Goal: Task Accomplishment & Management: Use online tool/utility

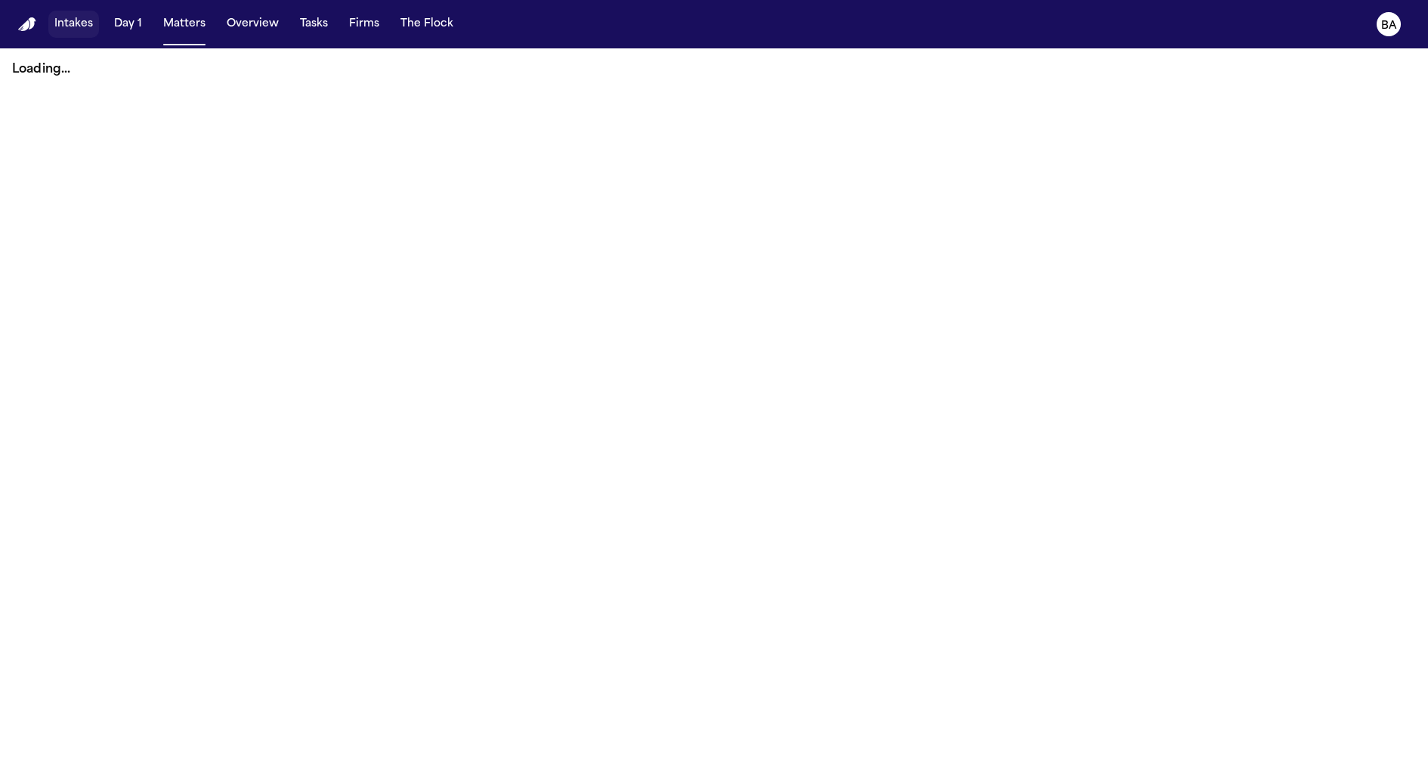
click at [87, 27] on button "Intakes" at bounding box center [73, 24] width 51 height 27
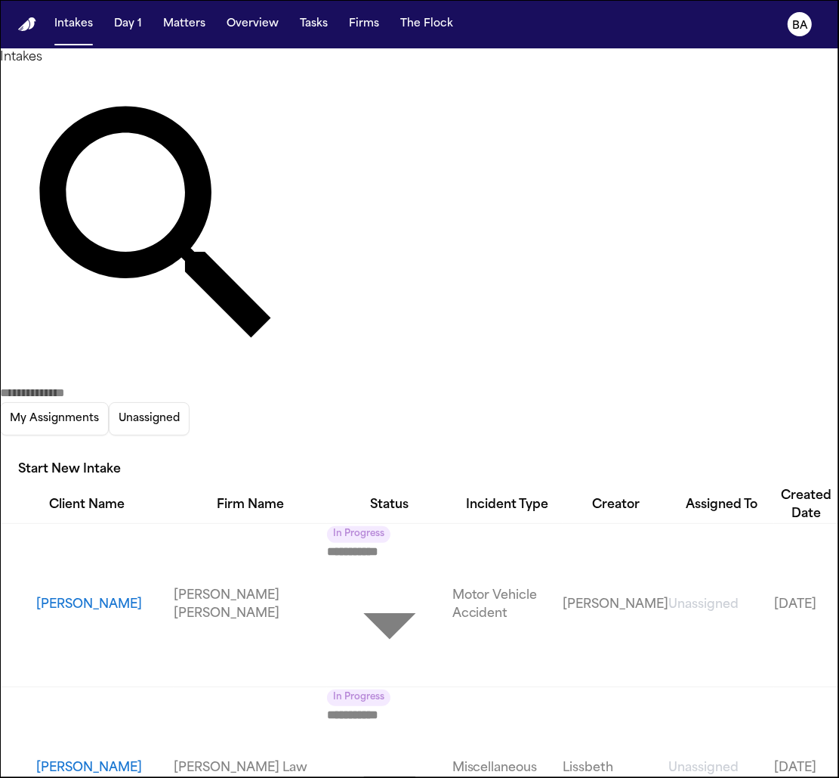
click at [68, 759] on button "Courtney Barnes" at bounding box center [105, 768] width 138 height 18
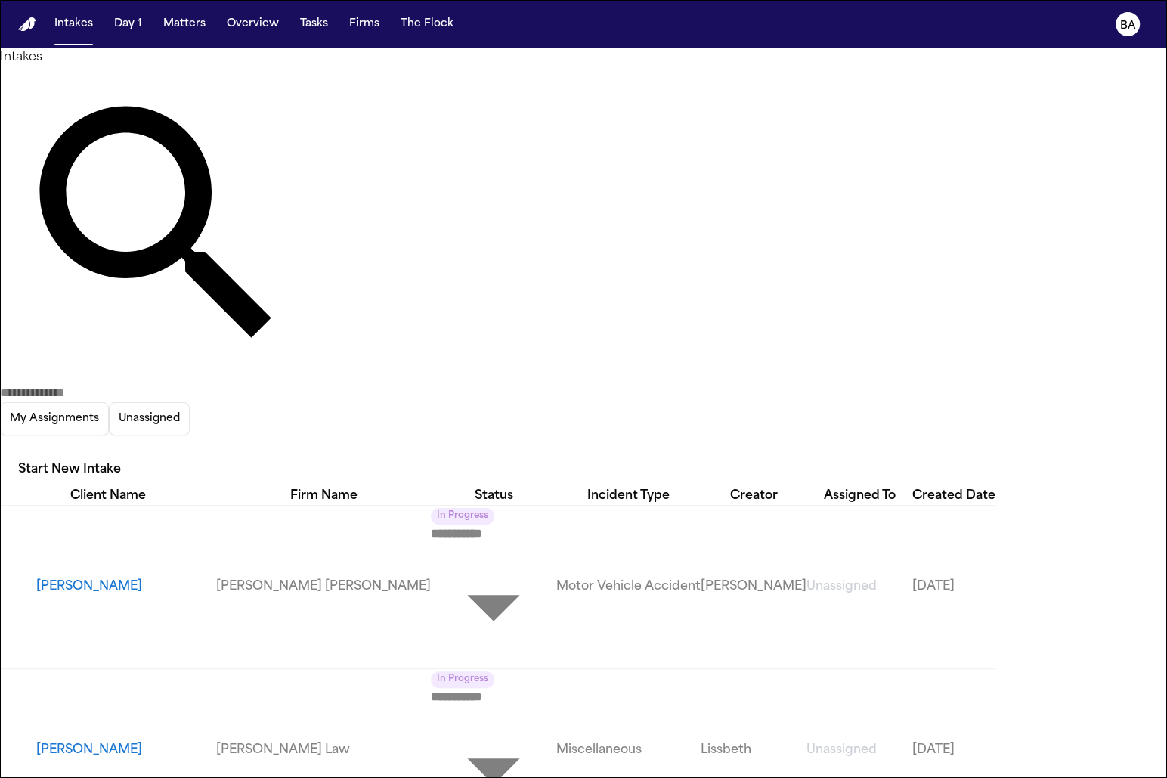
click at [107, 741] on button "Courtney Barnes" at bounding box center [126, 750] width 180 height 18
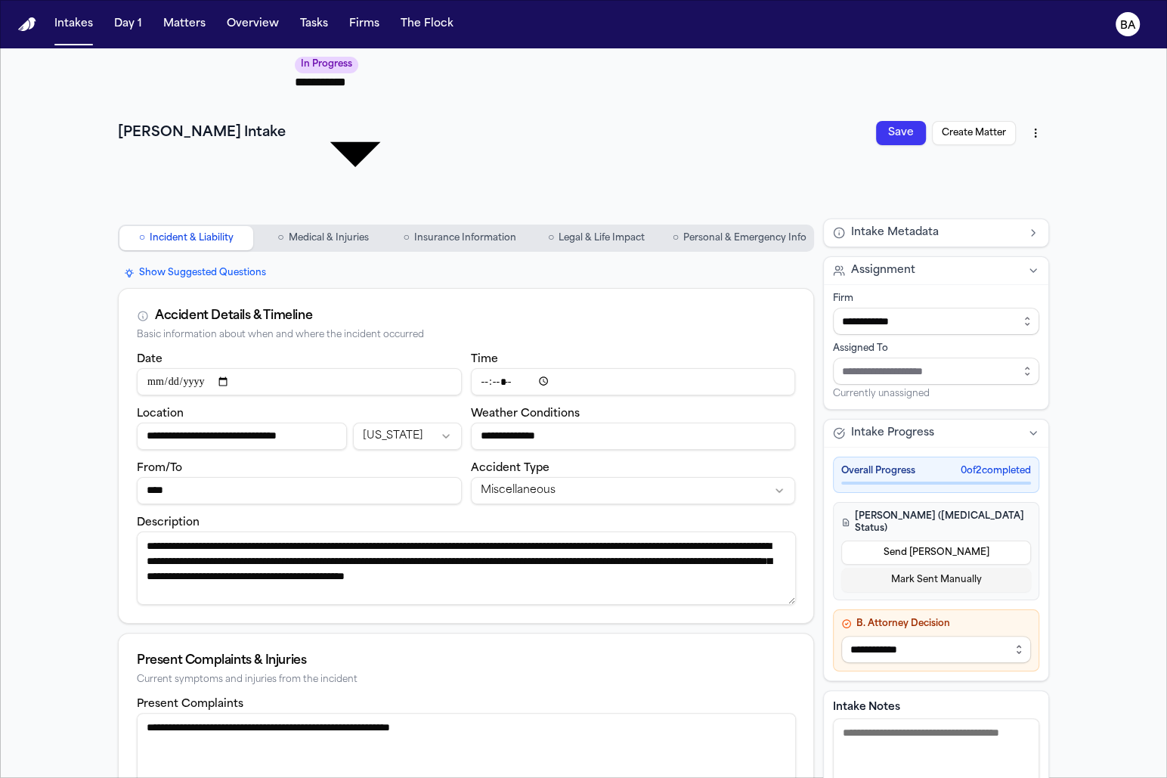
scroll to position [307, 0]
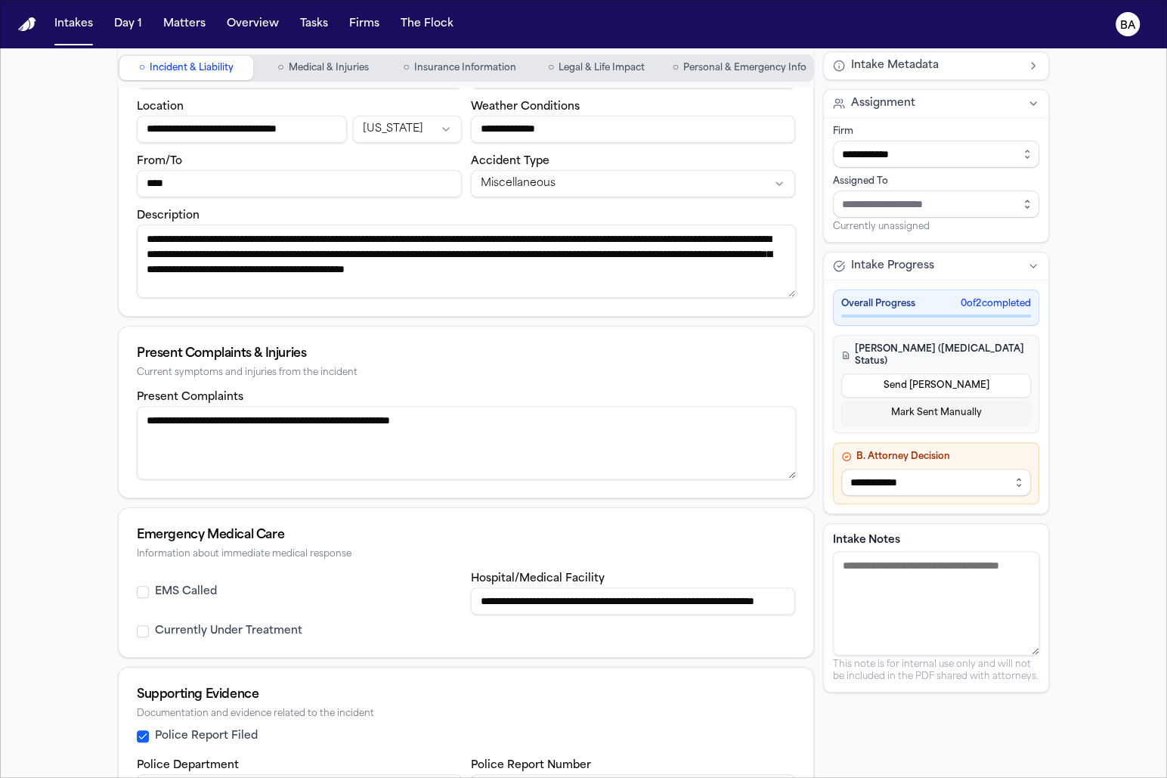
click at [71, 40] on nav "Intakes Day 1 Matters Overview Tasks Firms The Flock BA" at bounding box center [583, 24] width 1167 height 48
click at [72, 32] on button "Intakes" at bounding box center [73, 24] width 51 height 27
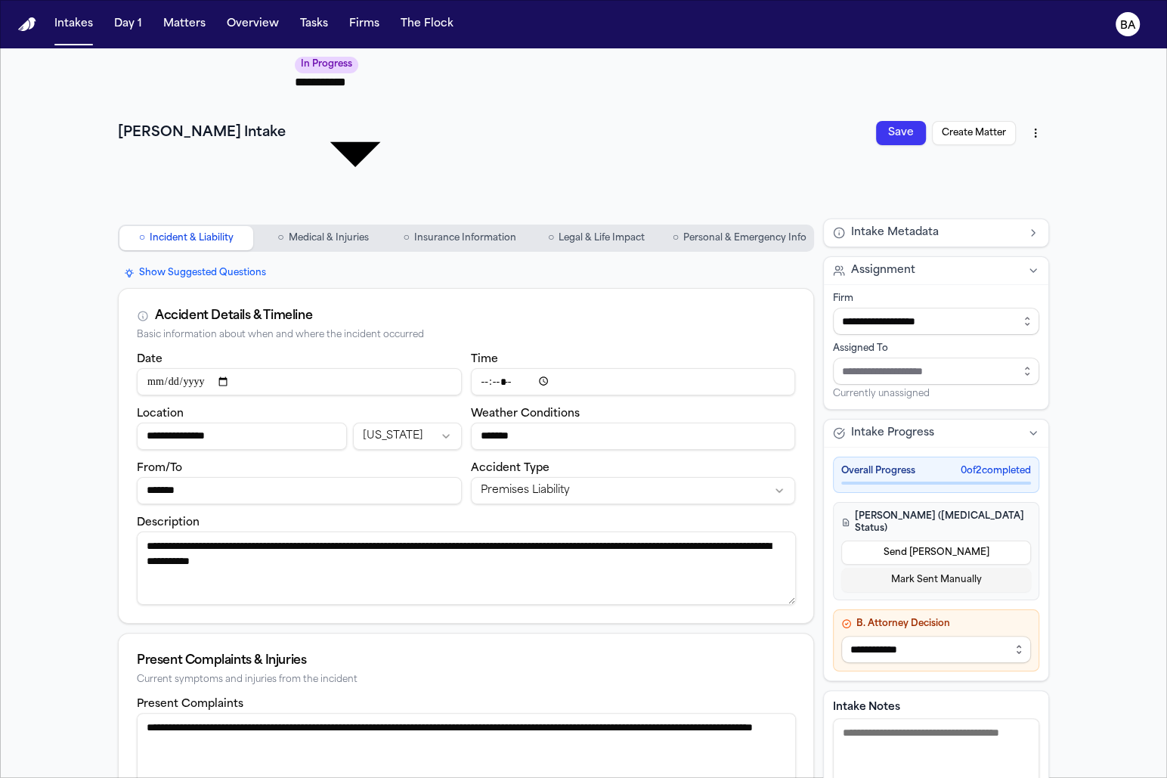
scroll to position [307, 0]
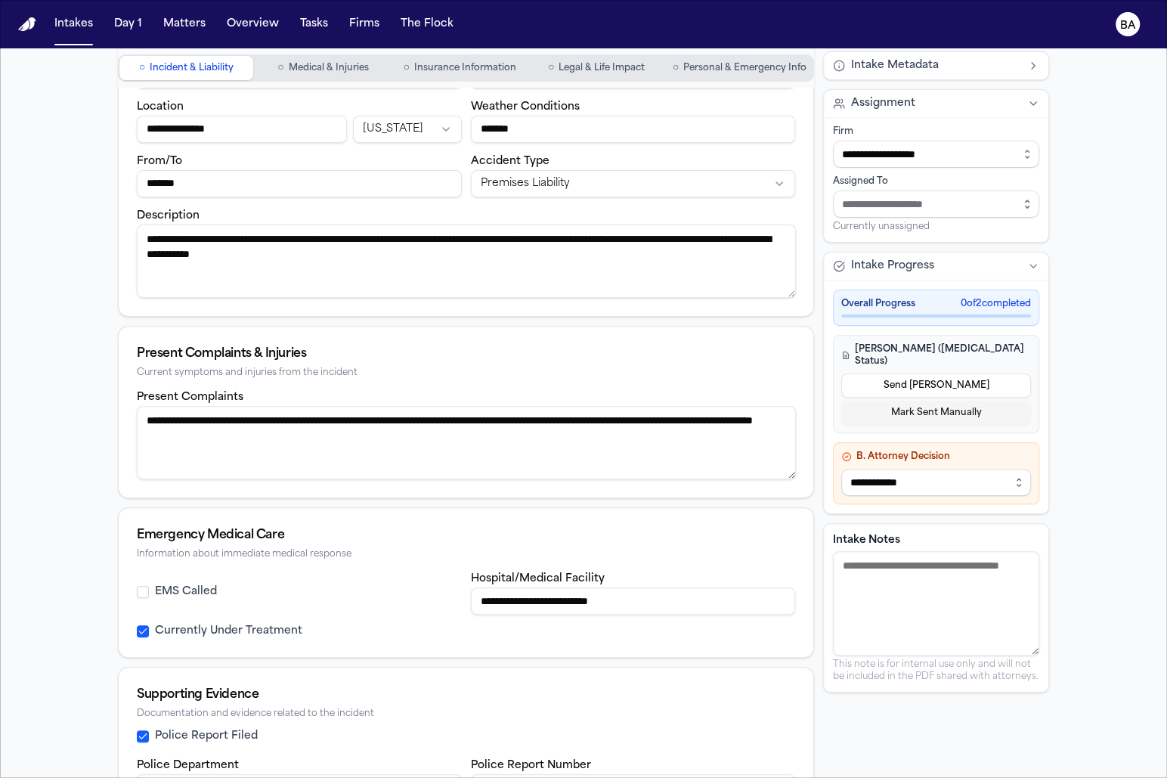
click at [350, 58] on button "○ Medical & Injuries" at bounding box center [323, 68] width 134 height 24
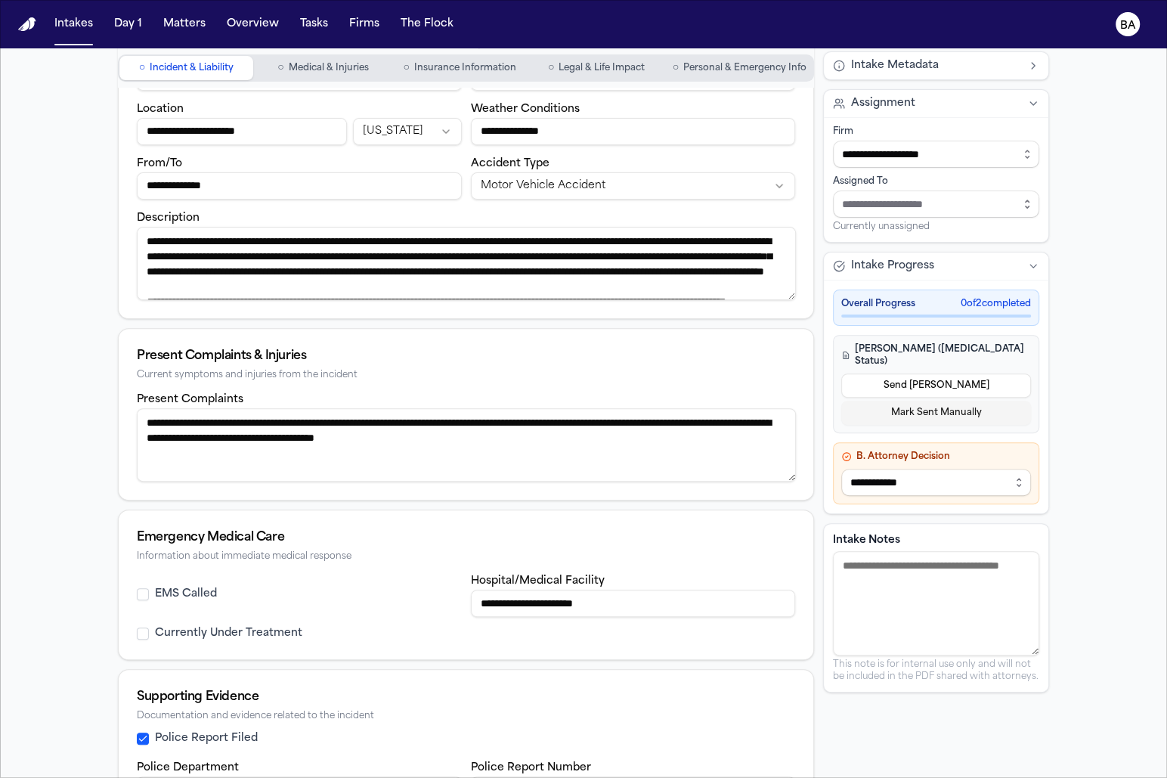
scroll to position [307, 0]
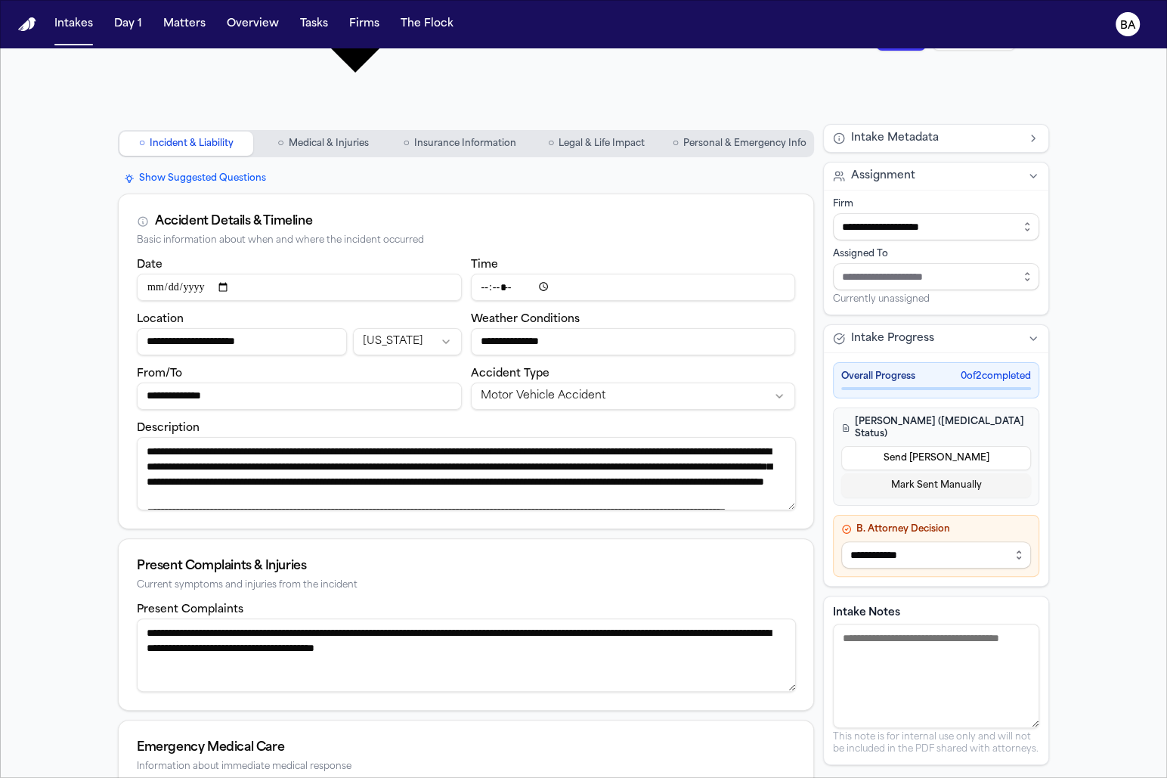
click at [301, 131] on button "○ Medical & Injuries" at bounding box center [323, 143] width 134 height 24
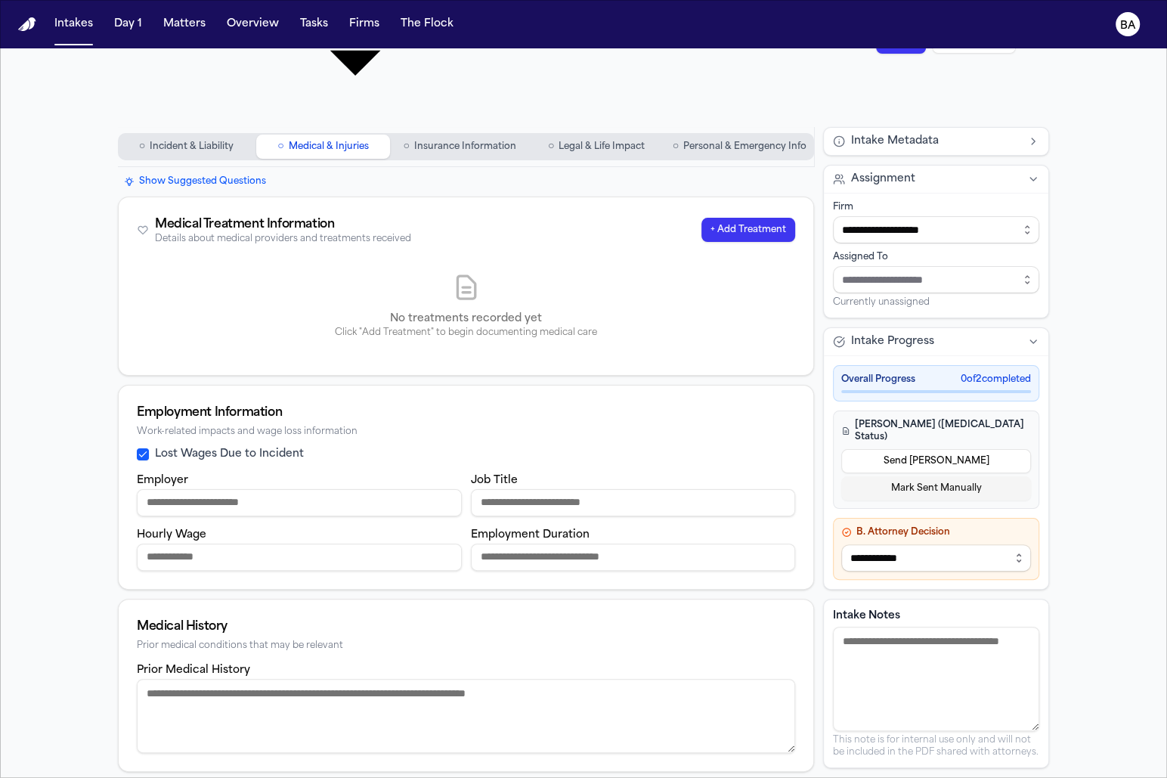
scroll to position [48, 0]
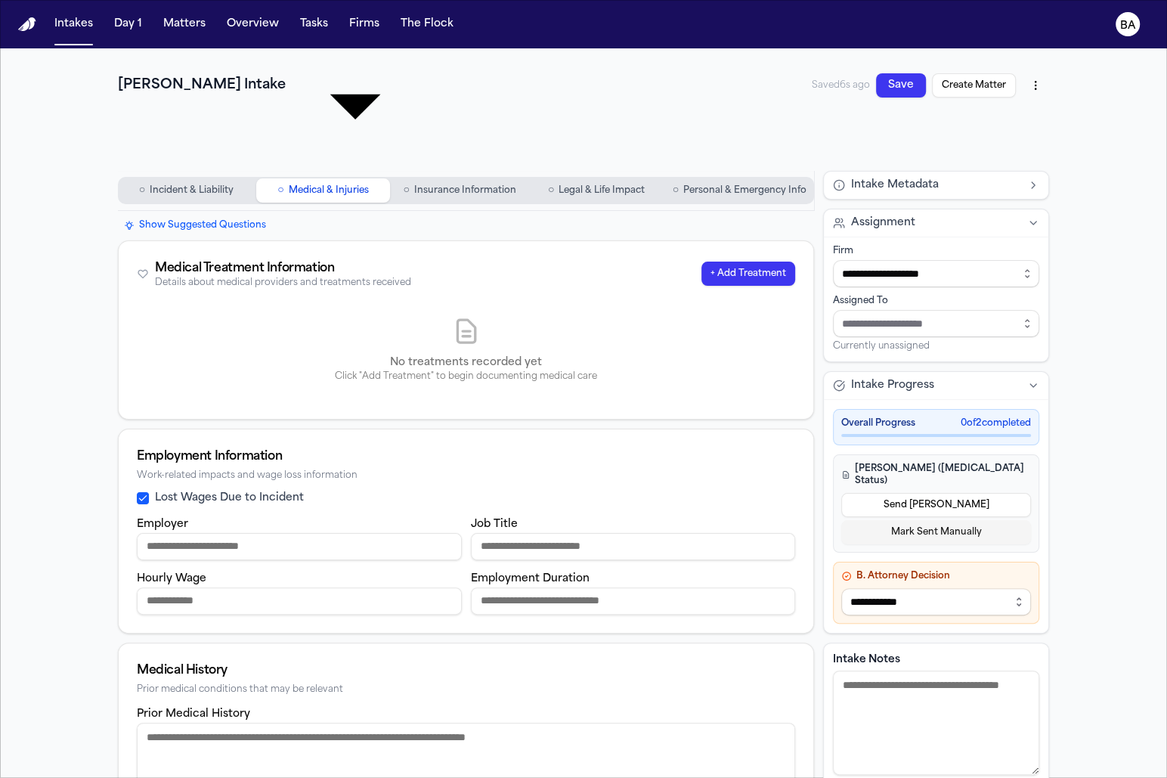
click at [434, 184] on span "Insurance Information" at bounding box center [465, 190] width 102 height 12
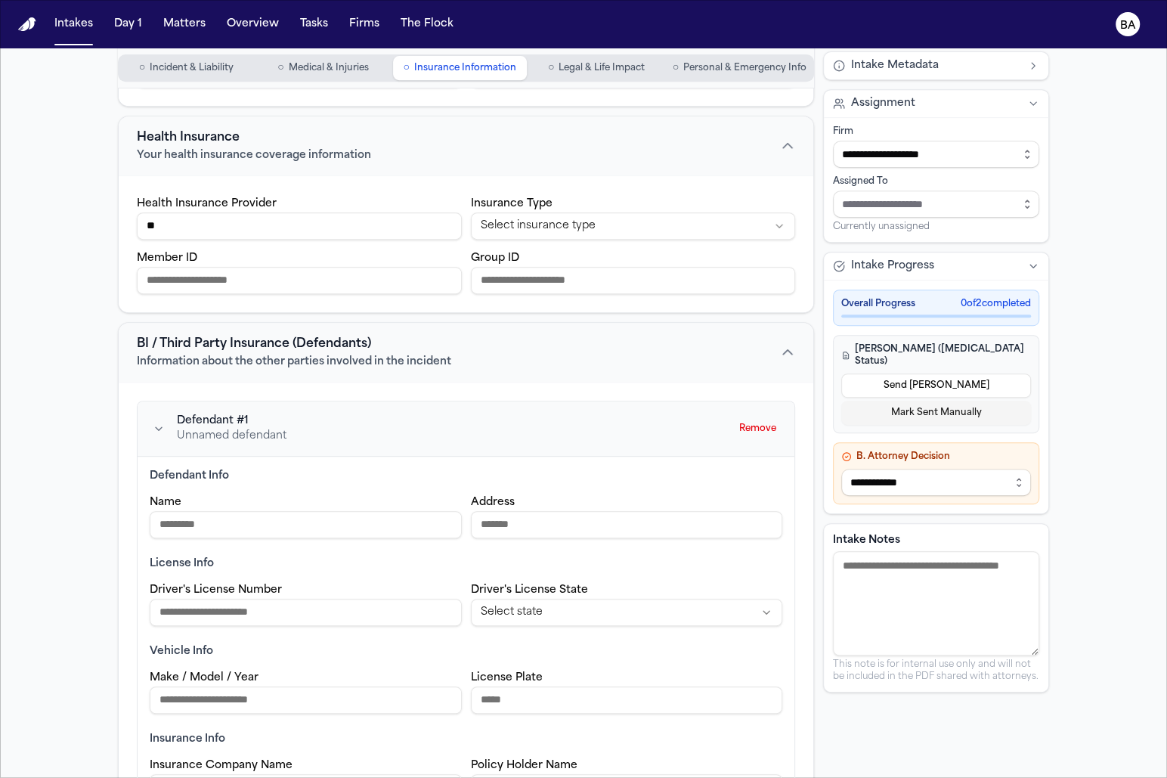
scroll to position [565, 0]
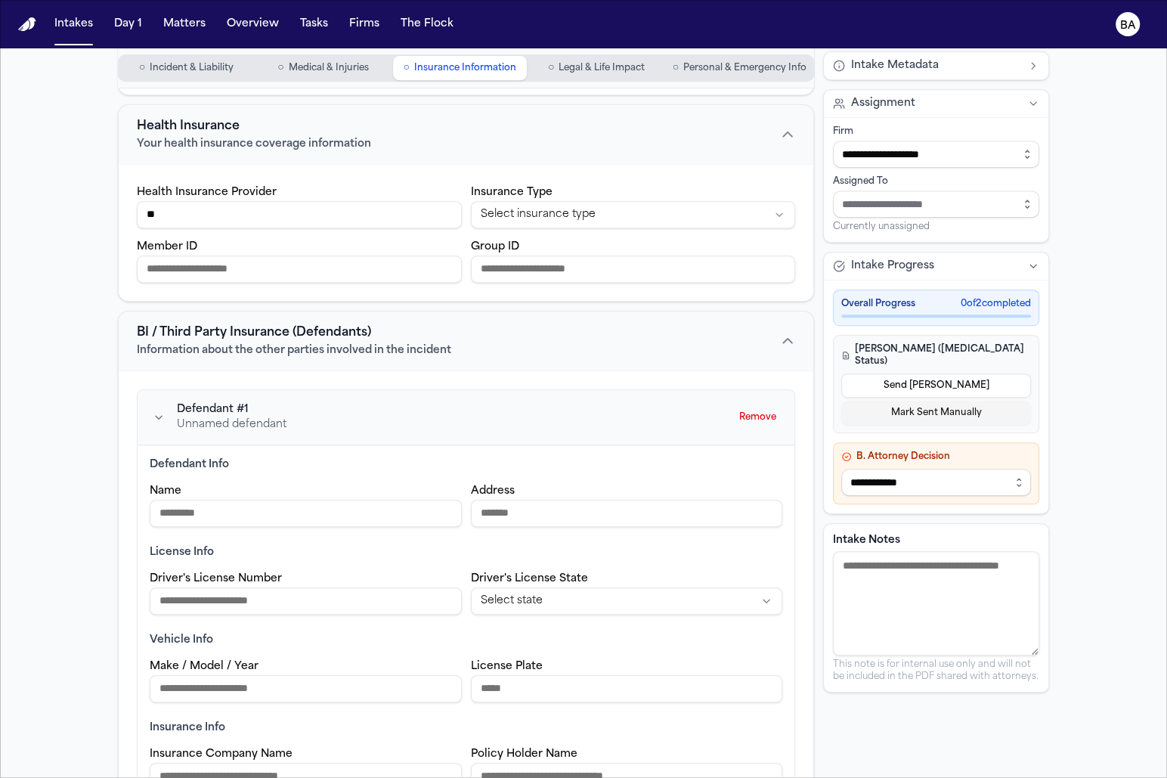
click at [555, 66] on button "○ Legal & Life Impact" at bounding box center [597, 68] width 134 height 24
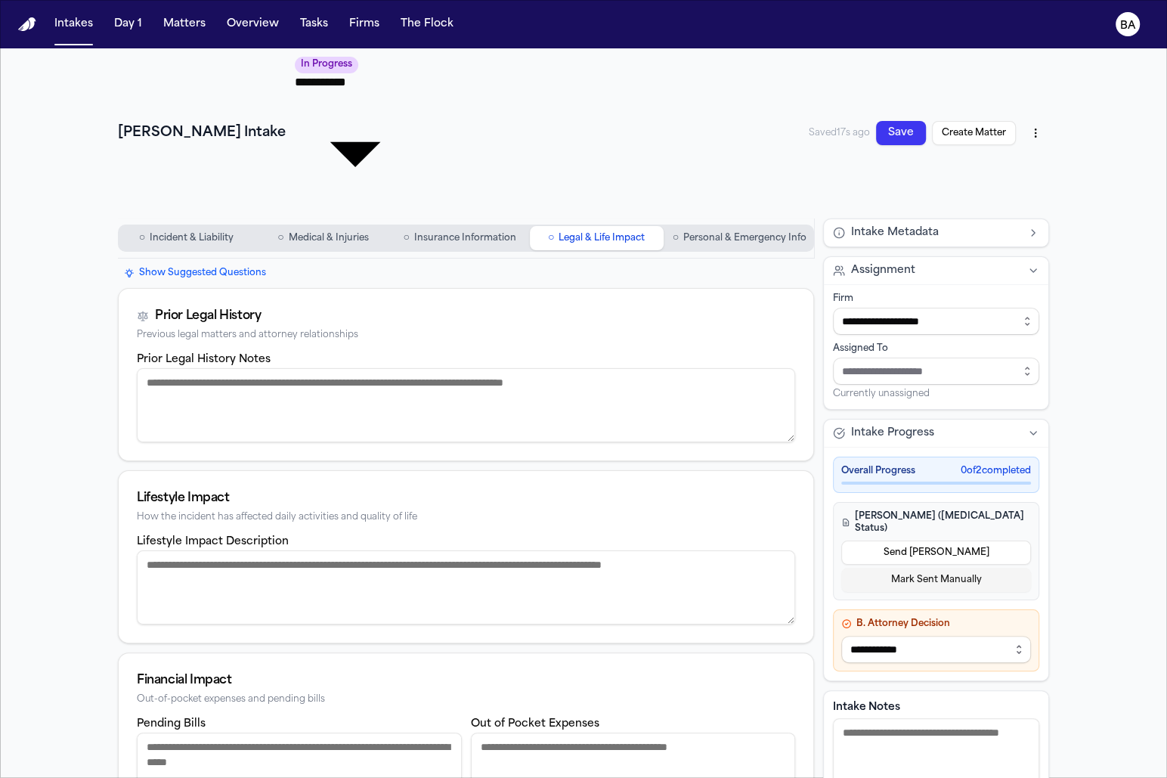
click at [708, 232] on span "Personal & Emergency Info" at bounding box center [744, 238] width 123 height 12
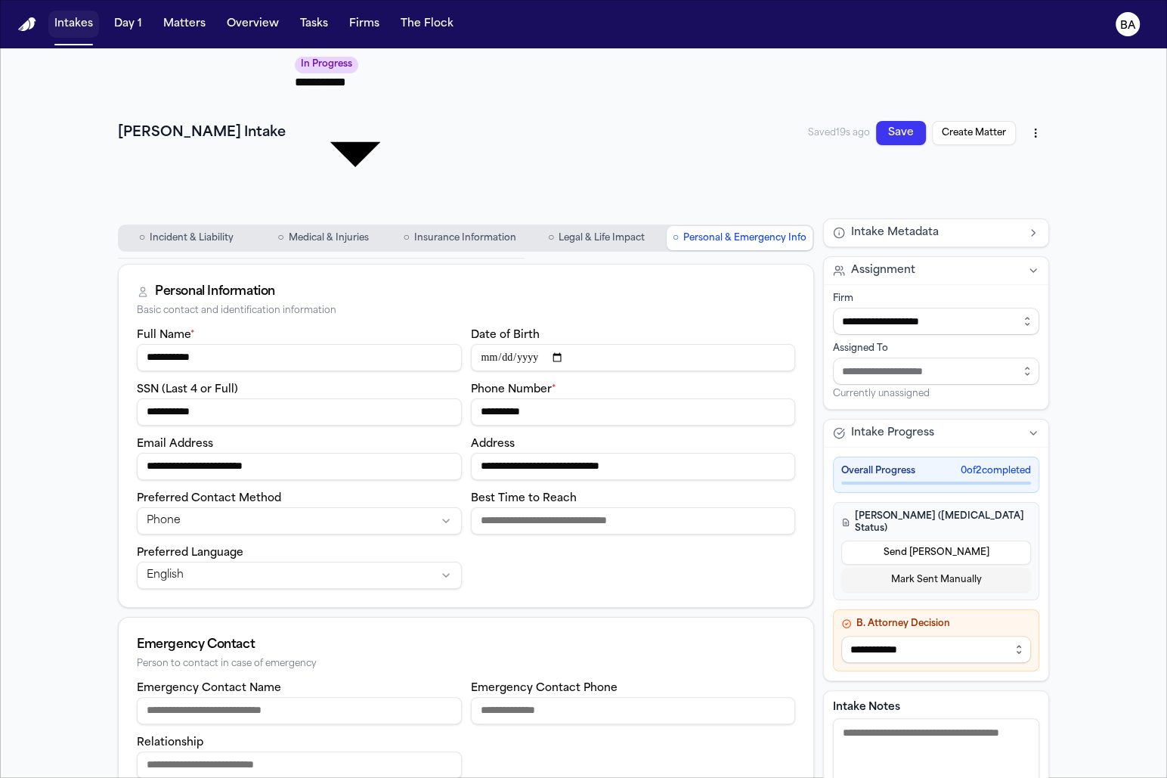
click at [85, 26] on button "Intakes" at bounding box center [73, 24] width 51 height 27
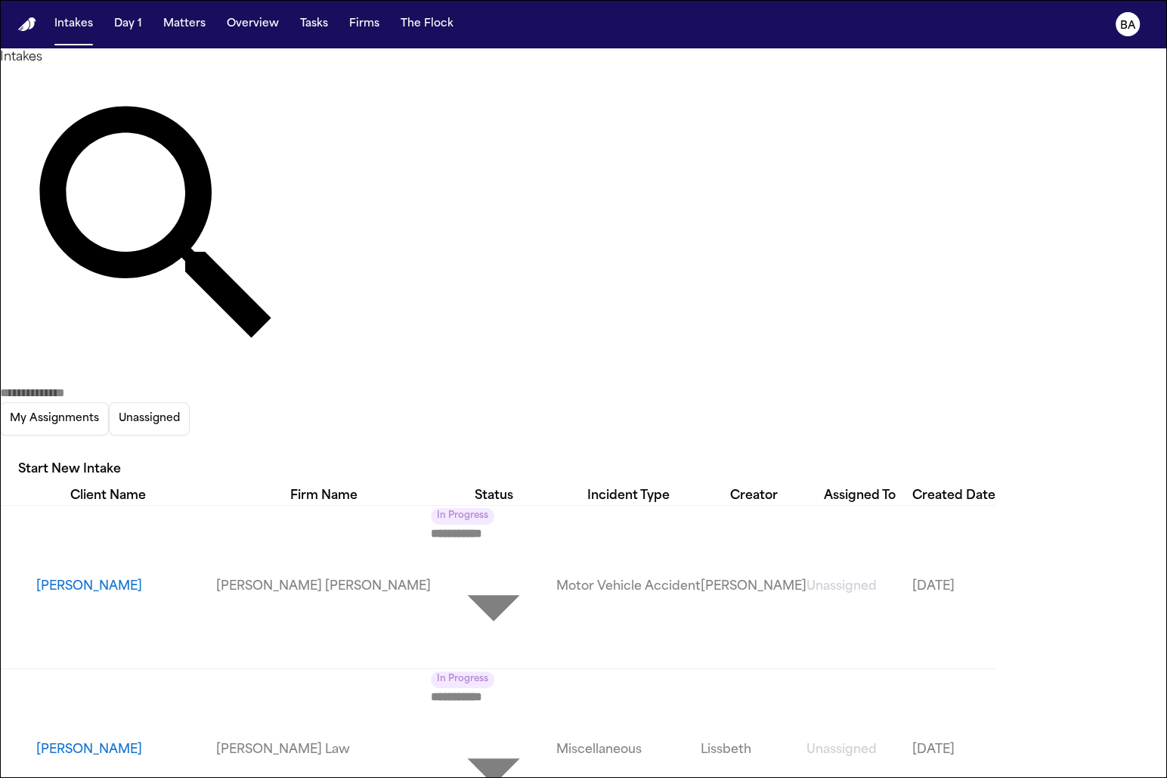
click at [301, 4] on nav "Intakes Day 1 Matters Overview Tasks Firms The Flock BA" at bounding box center [583, 24] width 1167 height 48
click at [304, 23] on button "Tasks" at bounding box center [314, 24] width 40 height 27
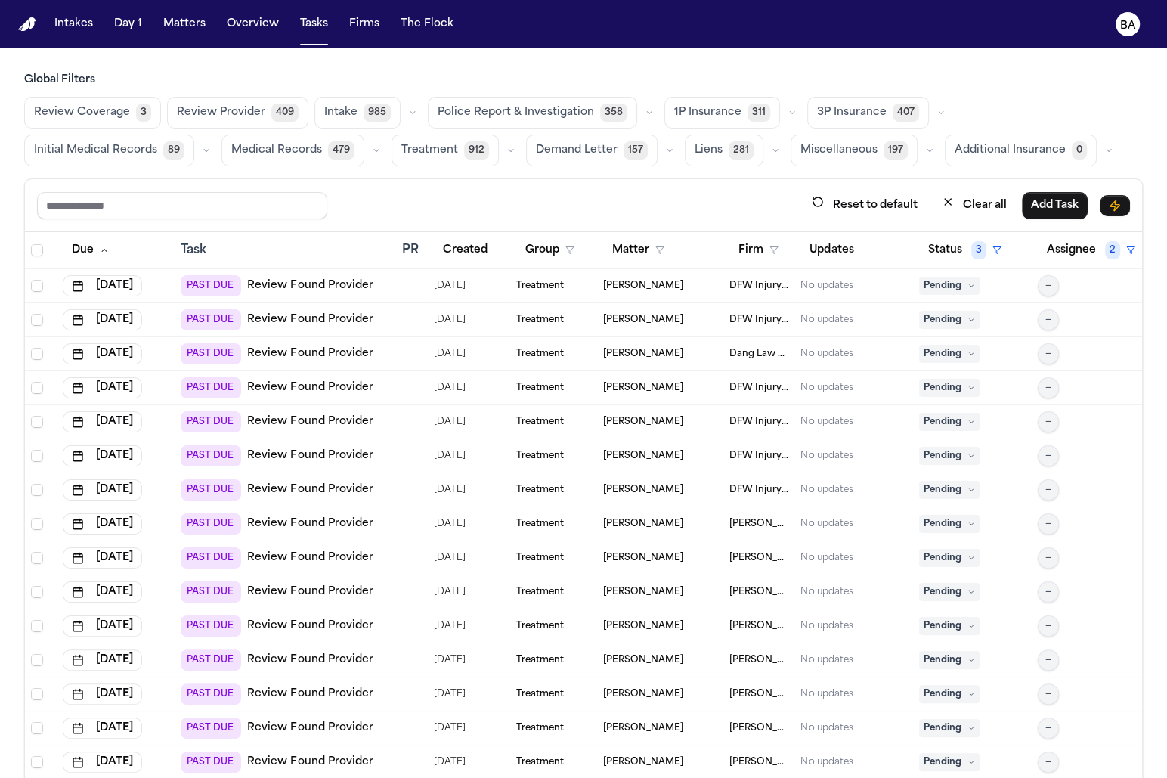
click at [783, 118] on button "button" at bounding box center [792, 113] width 18 height 18
click at [737, 188] on button "Send LOR 25" at bounding box center [740, 180] width 150 height 30
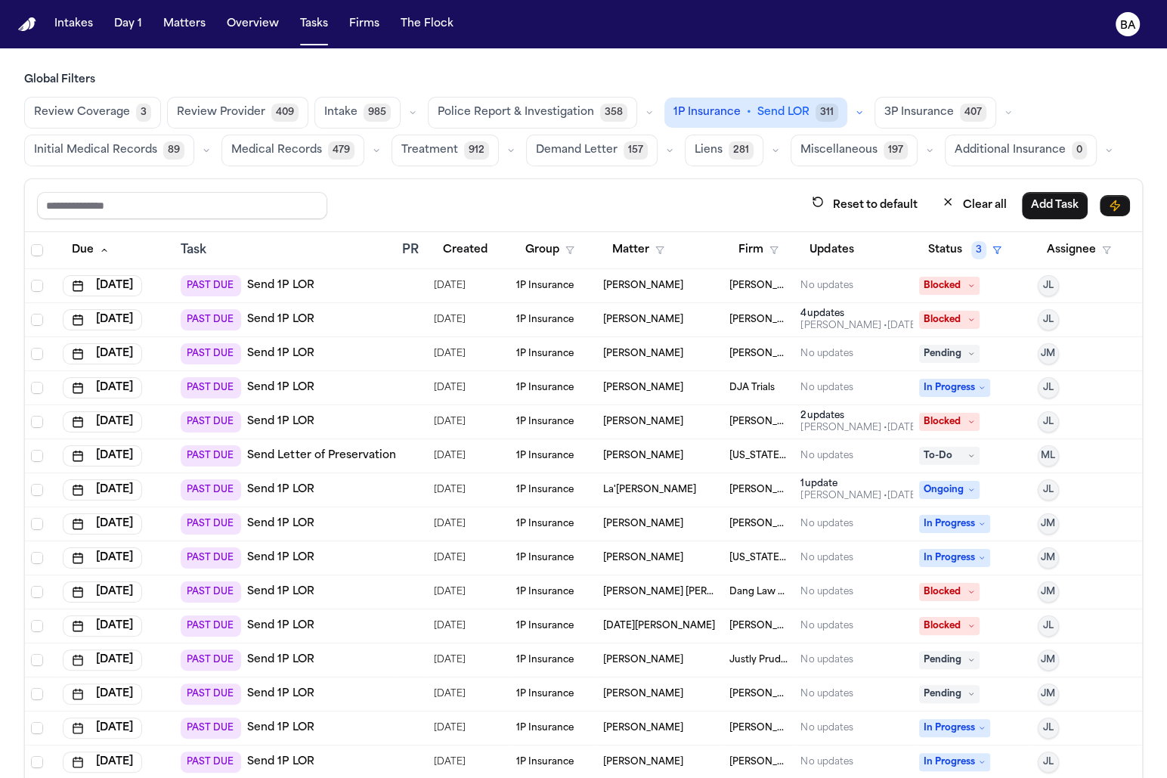
scroll to position [274, 0]
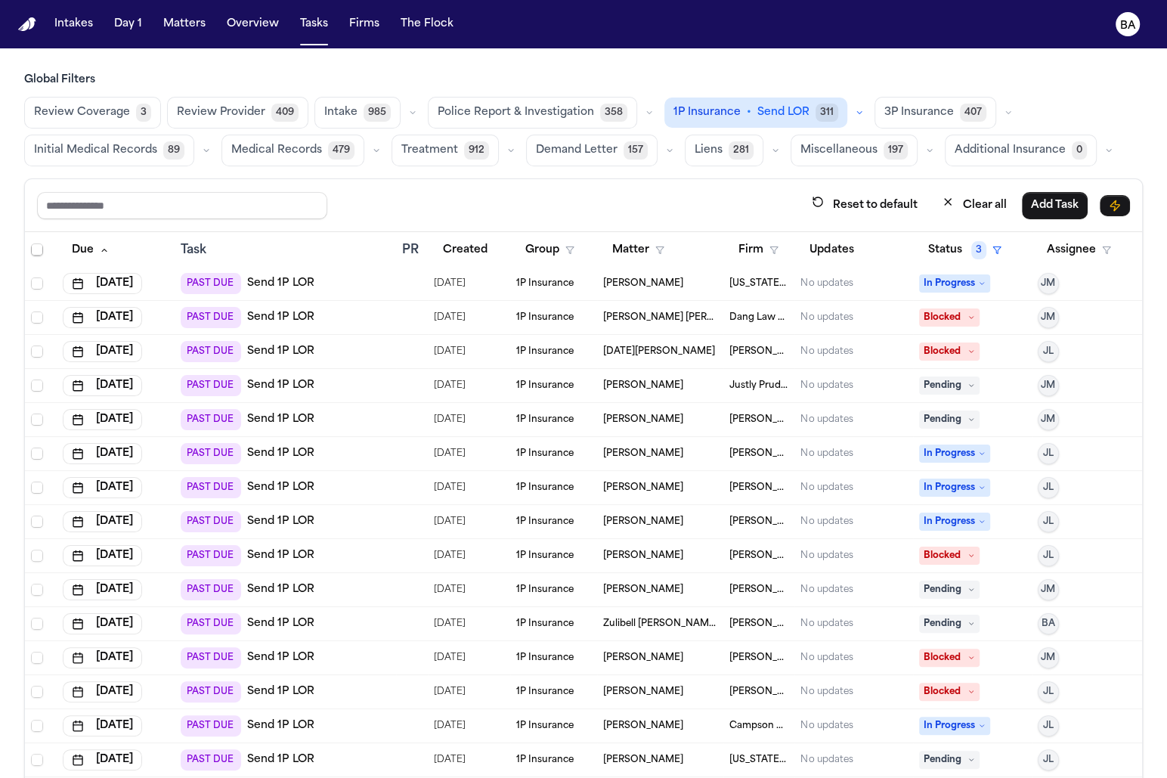
click at [350, 760] on div "PAST DUE Send 1P LOR" at bounding box center [285, 759] width 209 height 21
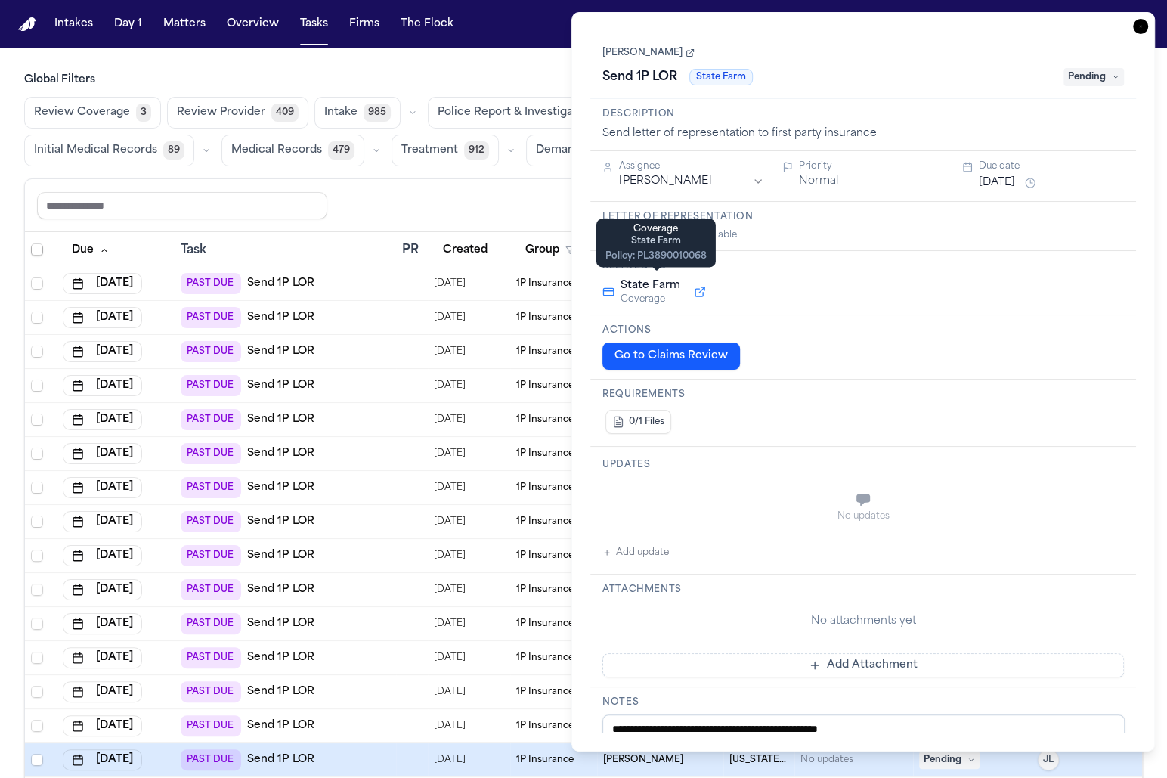
click at [695, 289] on button at bounding box center [699, 292] width 27 height 18
click at [63, 8] on nav "Intakes Day 1 Matters Overview Tasks Firms The Flock BA" at bounding box center [583, 24] width 1167 height 48
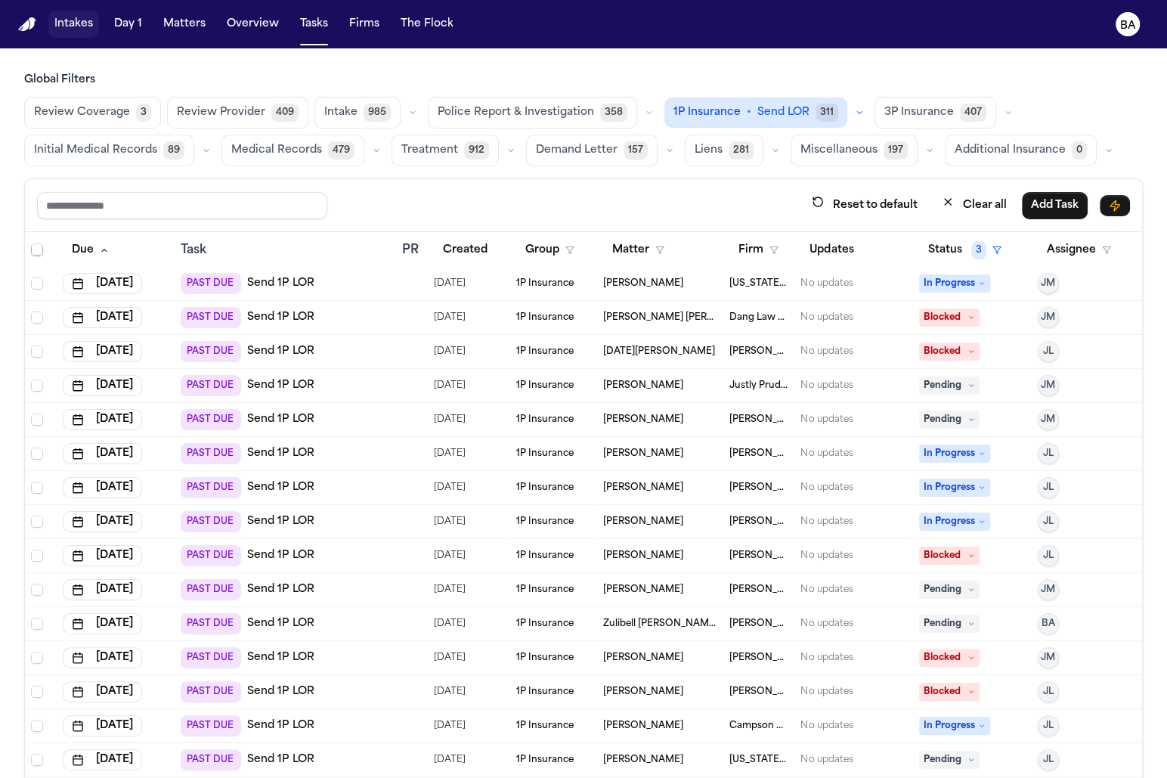
click at [75, 24] on button "Intakes" at bounding box center [73, 24] width 51 height 27
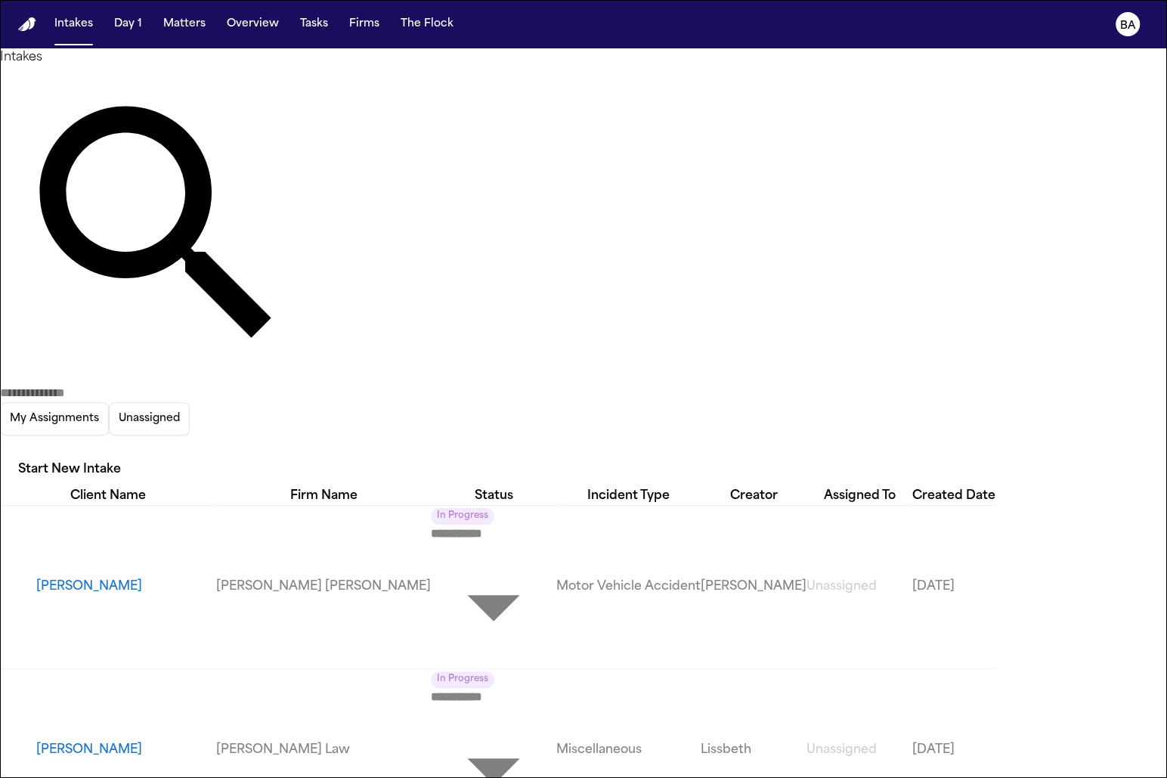
click at [138, 741] on button "Courtney Barnes" at bounding box center [126, 750] width 180 height 18
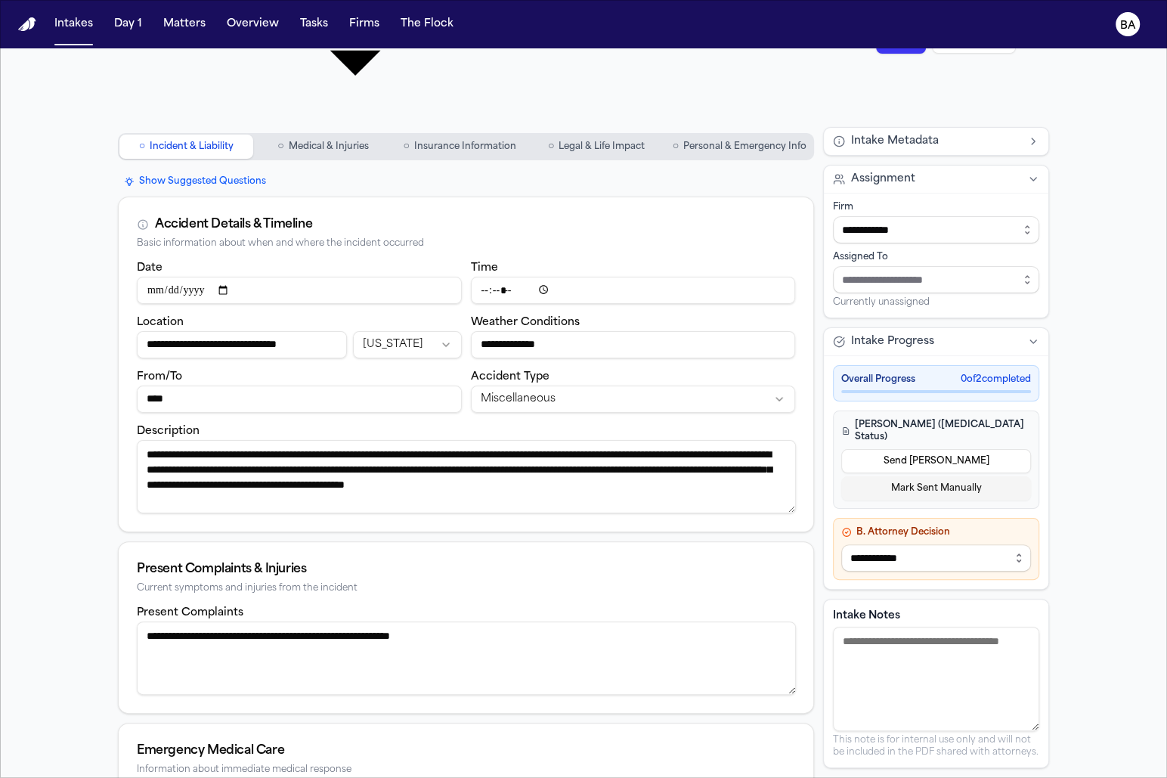
scroll to position [307, 0]
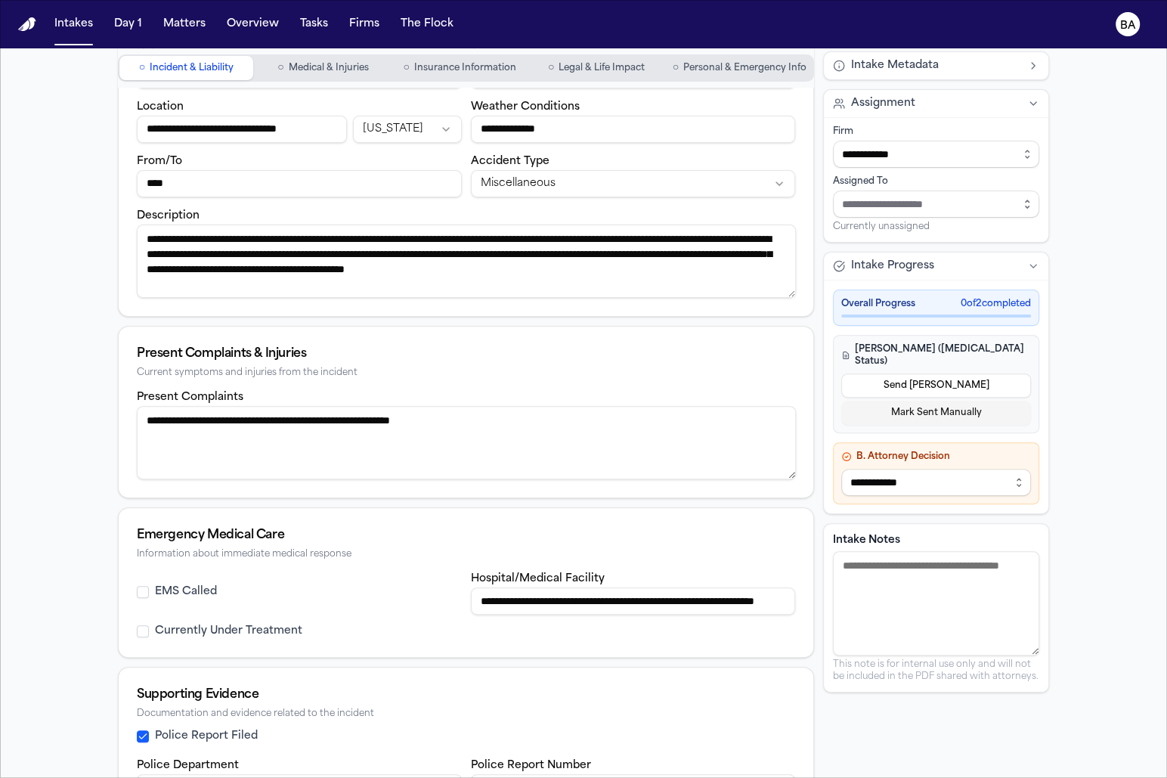
click at [349, 79] on button "○ Medical & Injuries" at bounding box center [323, 68] width 134 height 24
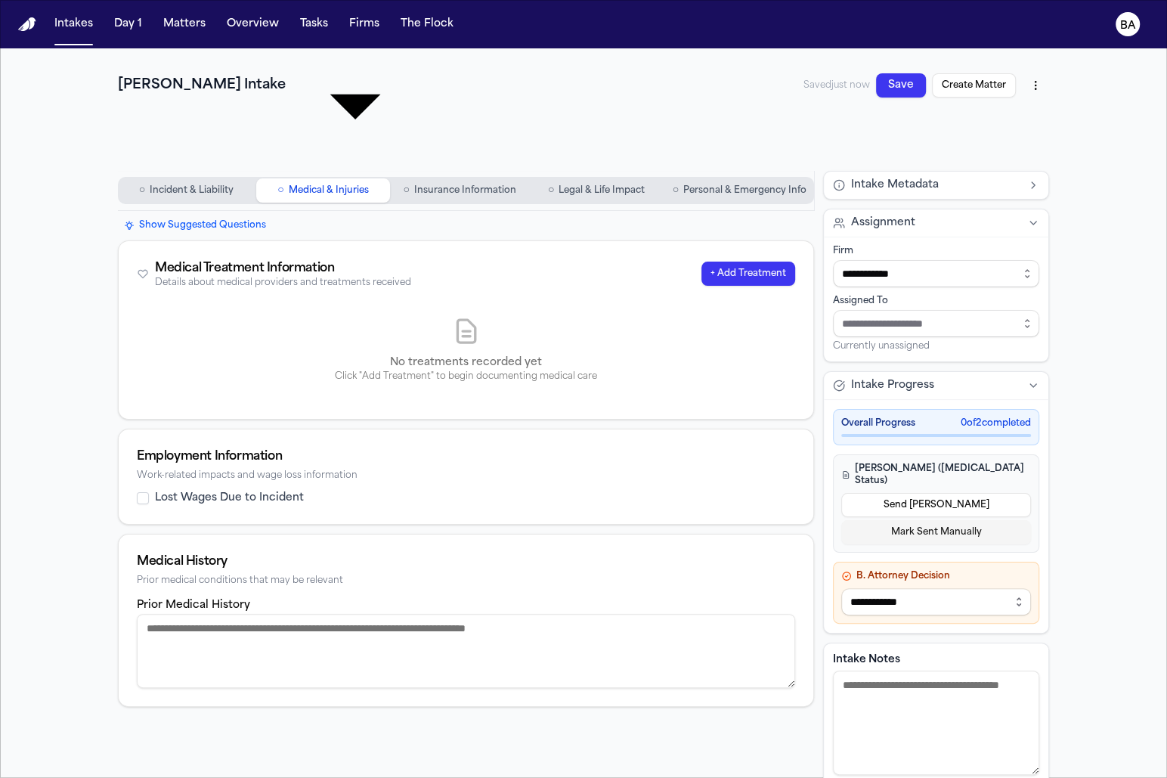
scroll to position [40, 0]
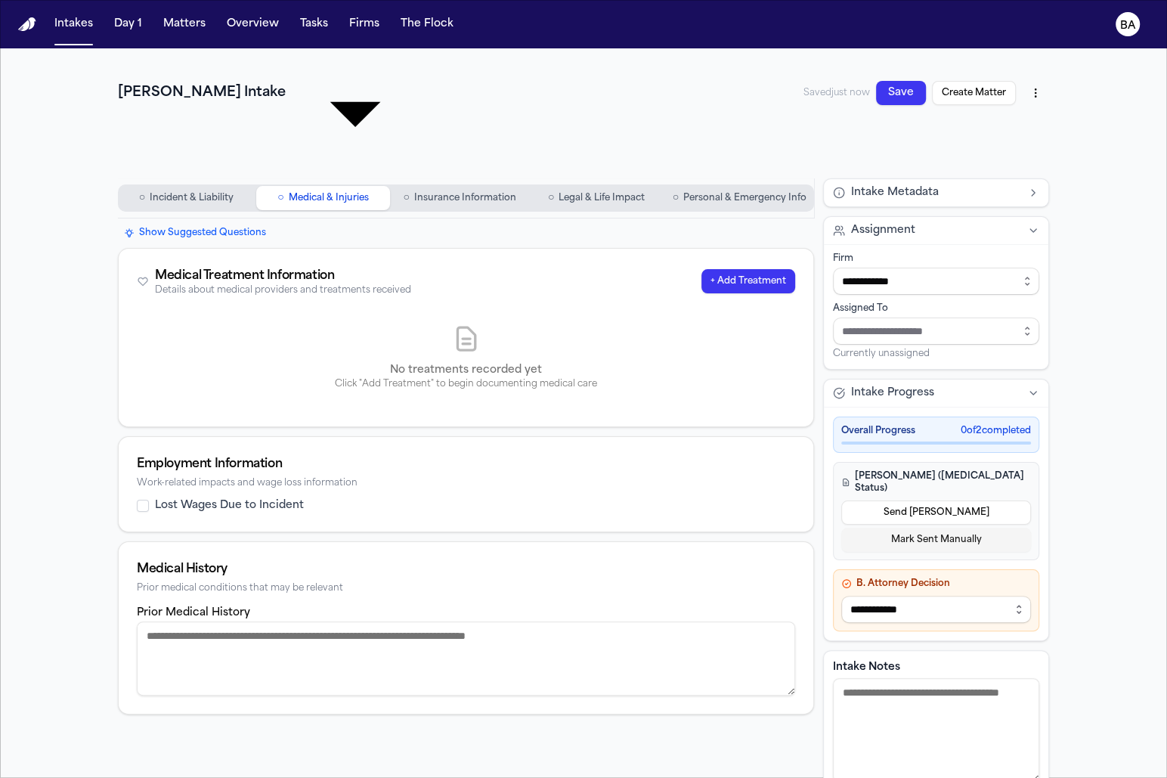
click at [193, 192] on span "Incident & Liability" at bounding box center [192, 198] width 84 height 12
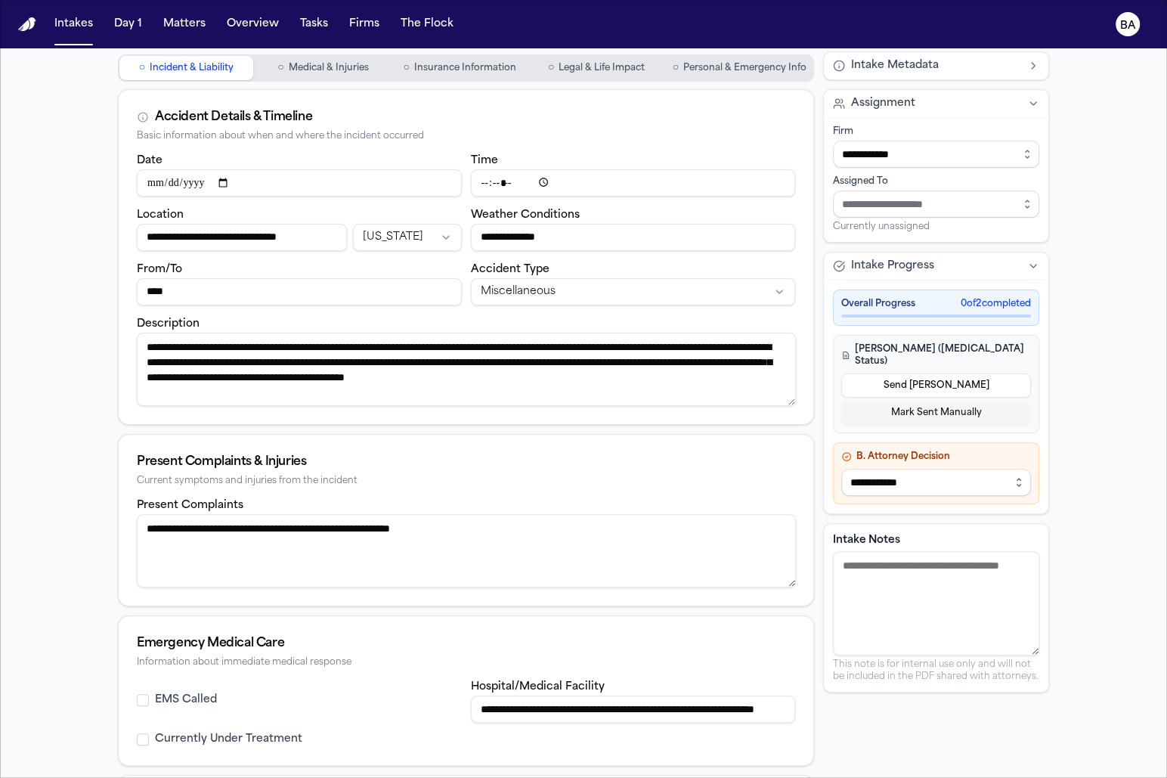
scroll to position [216, 0]
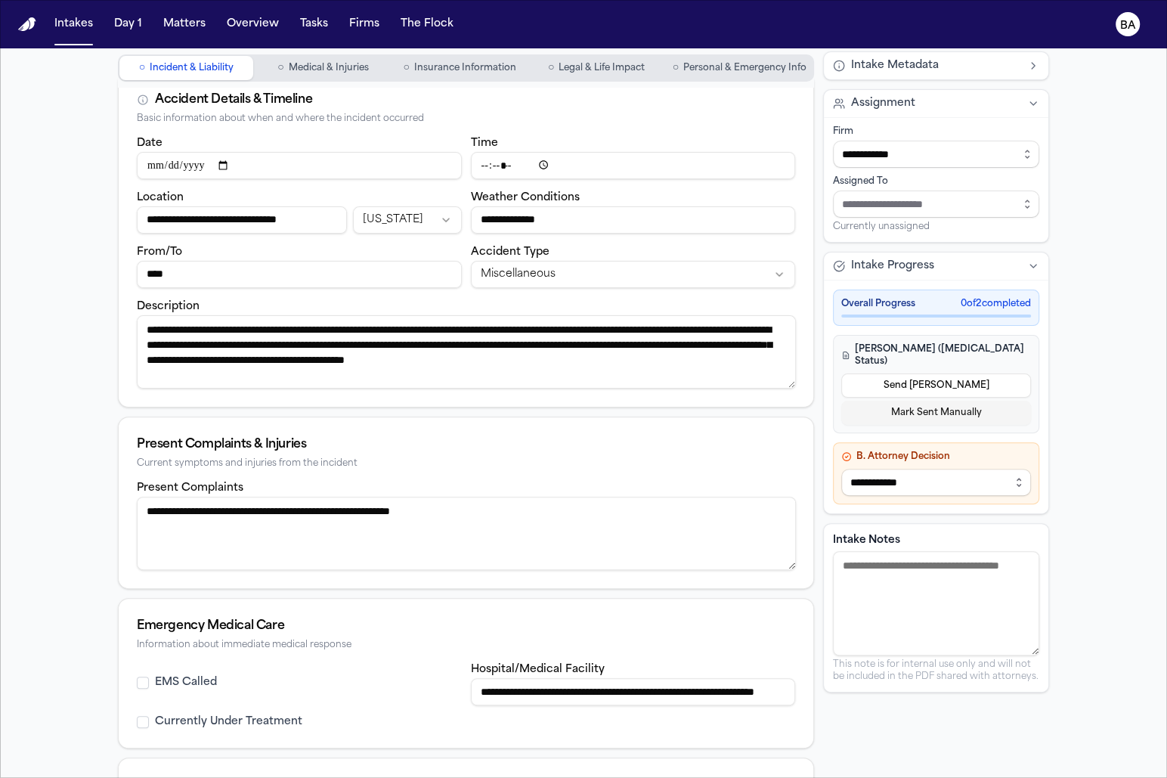
click at [323, 69] on span "Medical & Injuries" at bounding box center [329, 68] width 80 height 12
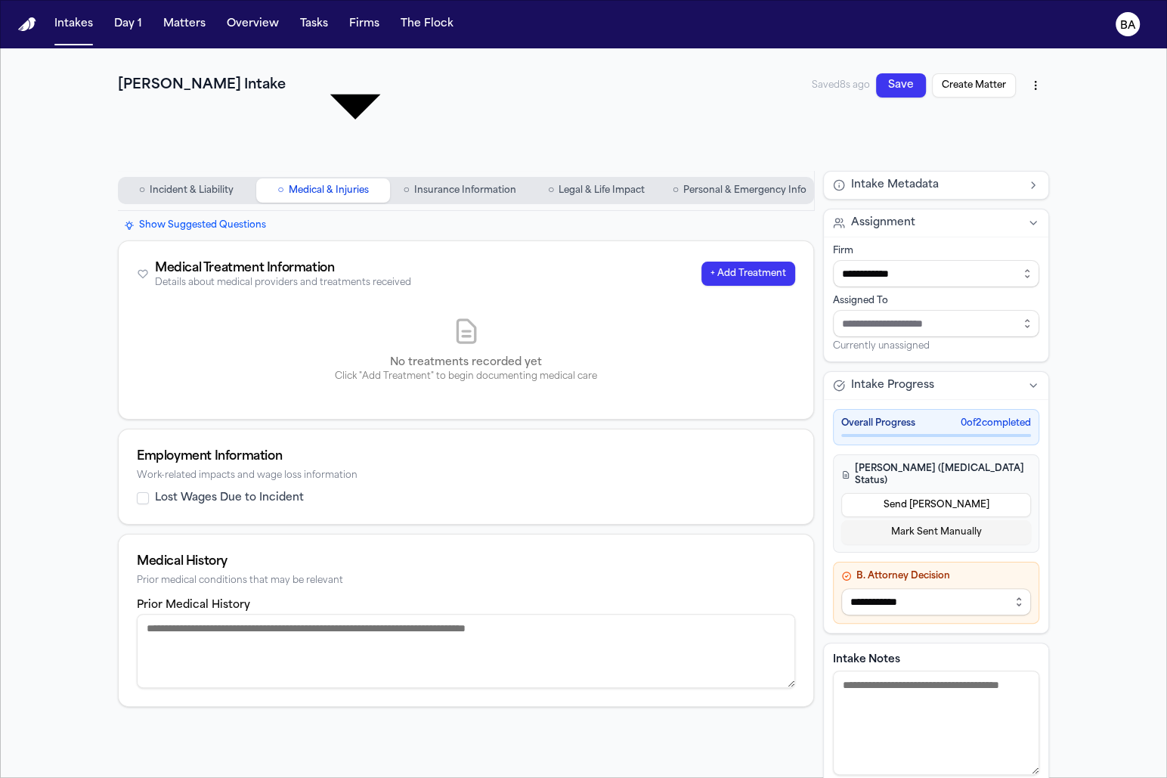
click at [748, 261] on button "+ Add Treatment" at bounding box center [748, 273] width 94 height 24
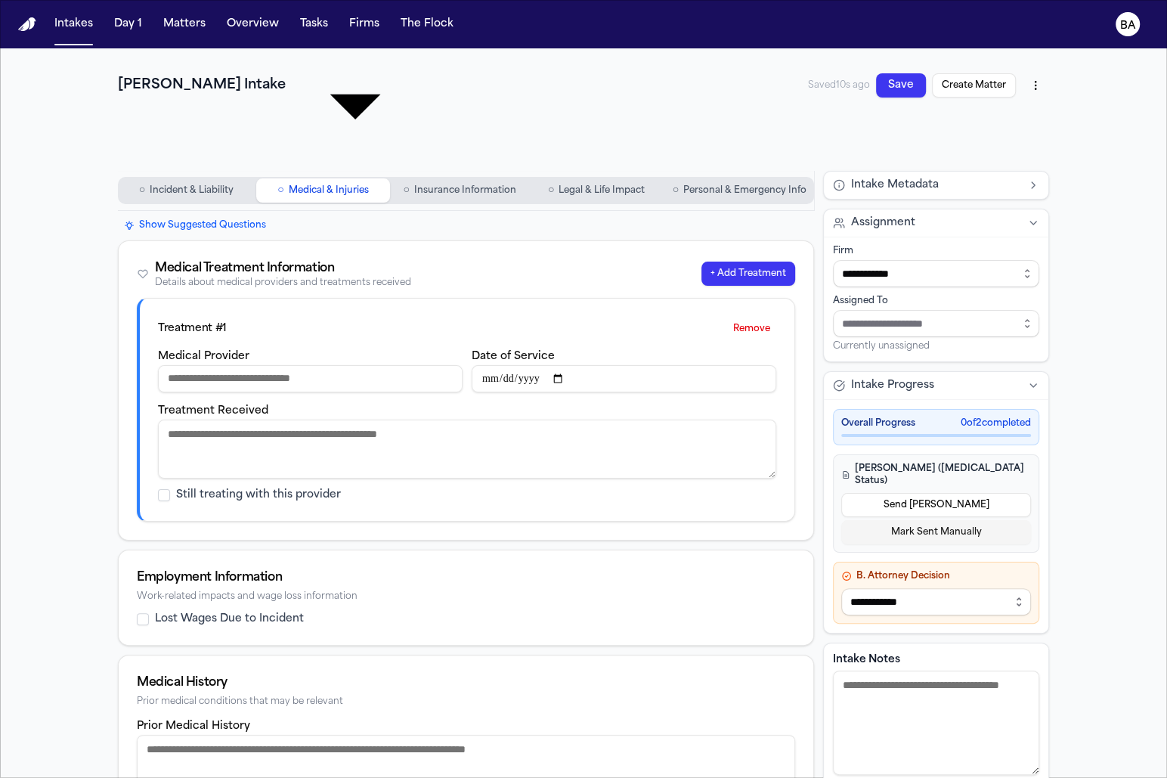
click at [766, 317] on button "Remove" at bounding box center [751, 329] width 49 height 24
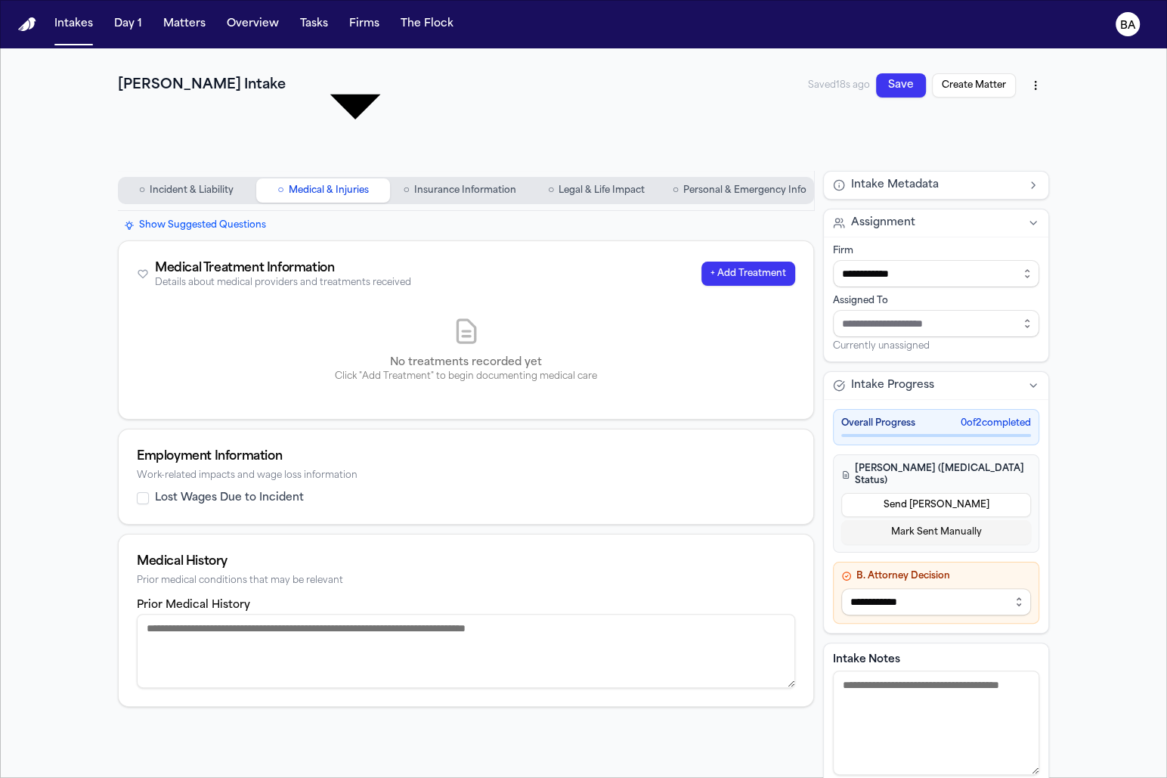
click at [181, 184] on span "Incident & Liability" at bounding box center [192, 190] width 84 height 12
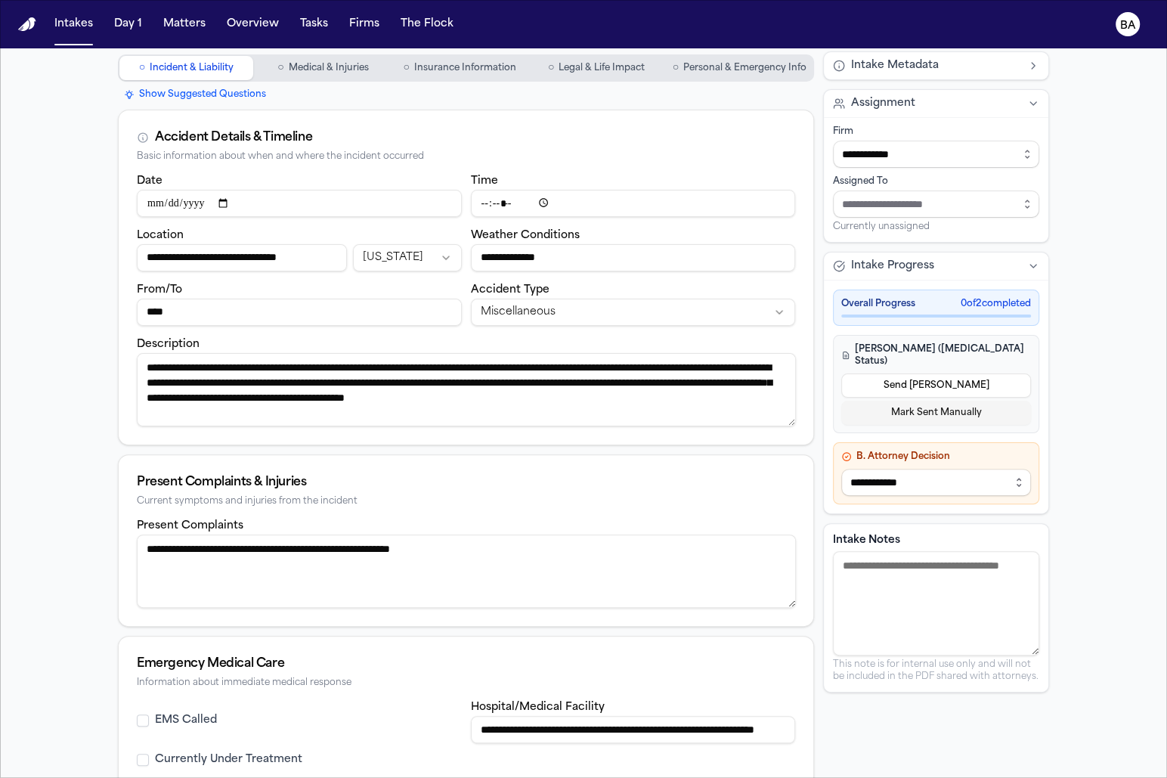
scroll to position [196, 0]
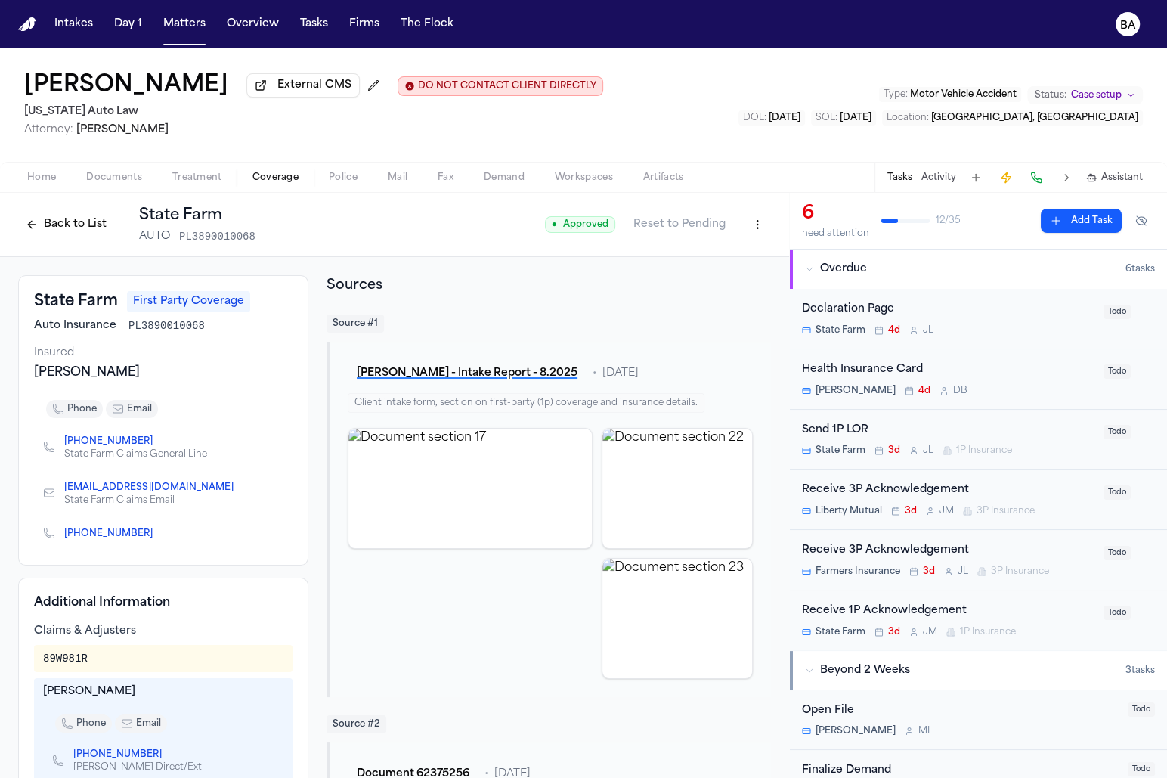
click at [83, 218] on button "Back to List" at bounding box center [66, 224] width 96 height 24
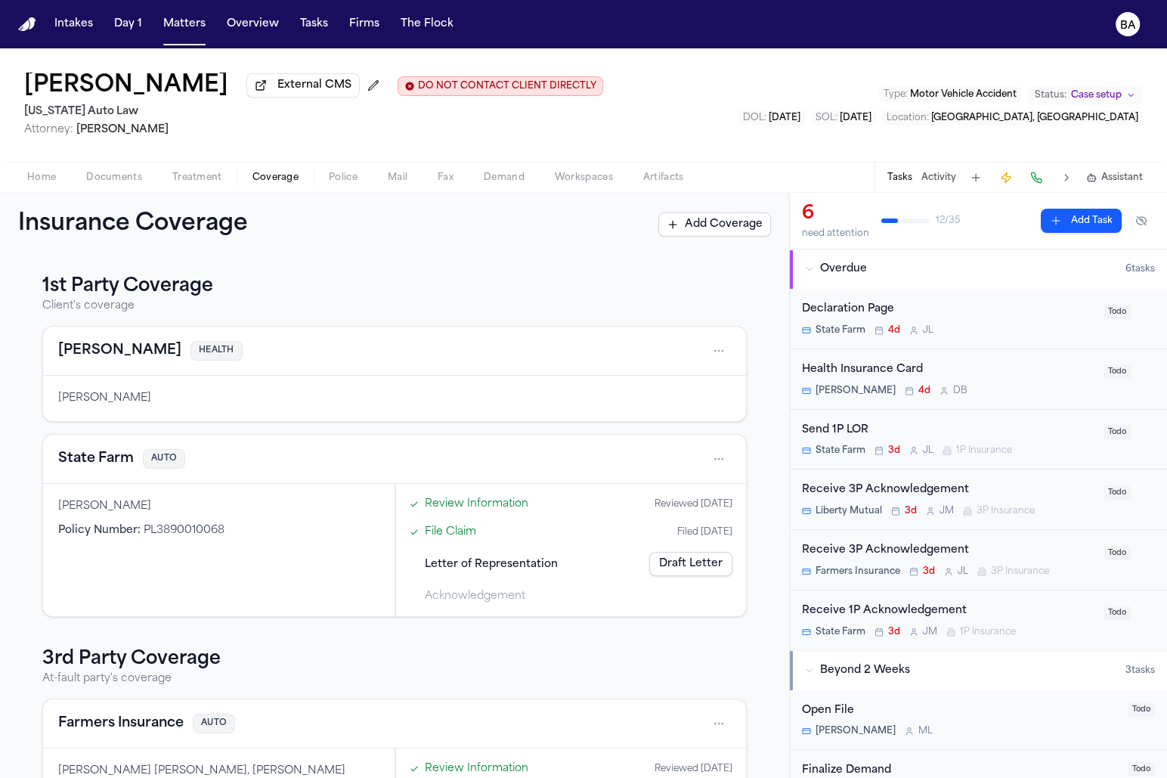
click at [682, 567] on link "Draft Letter" at bounding box center [690, 564] width 83 height 24
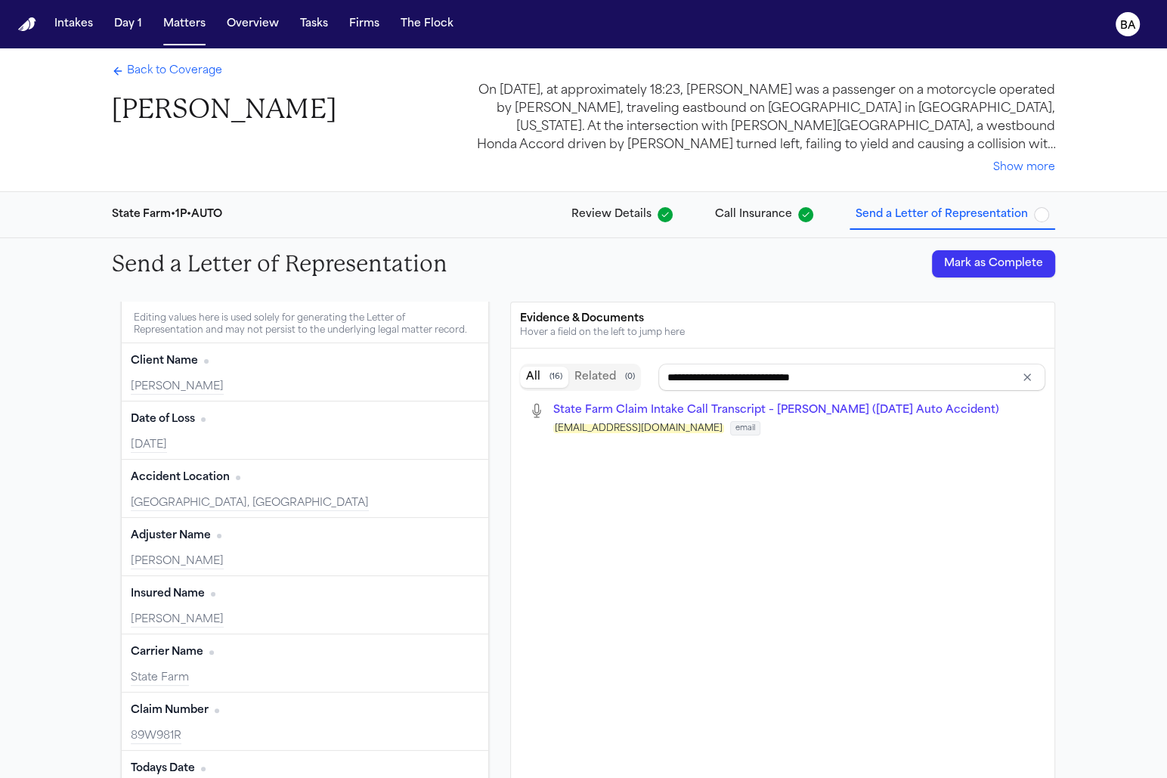
scroll to position [20, 0]
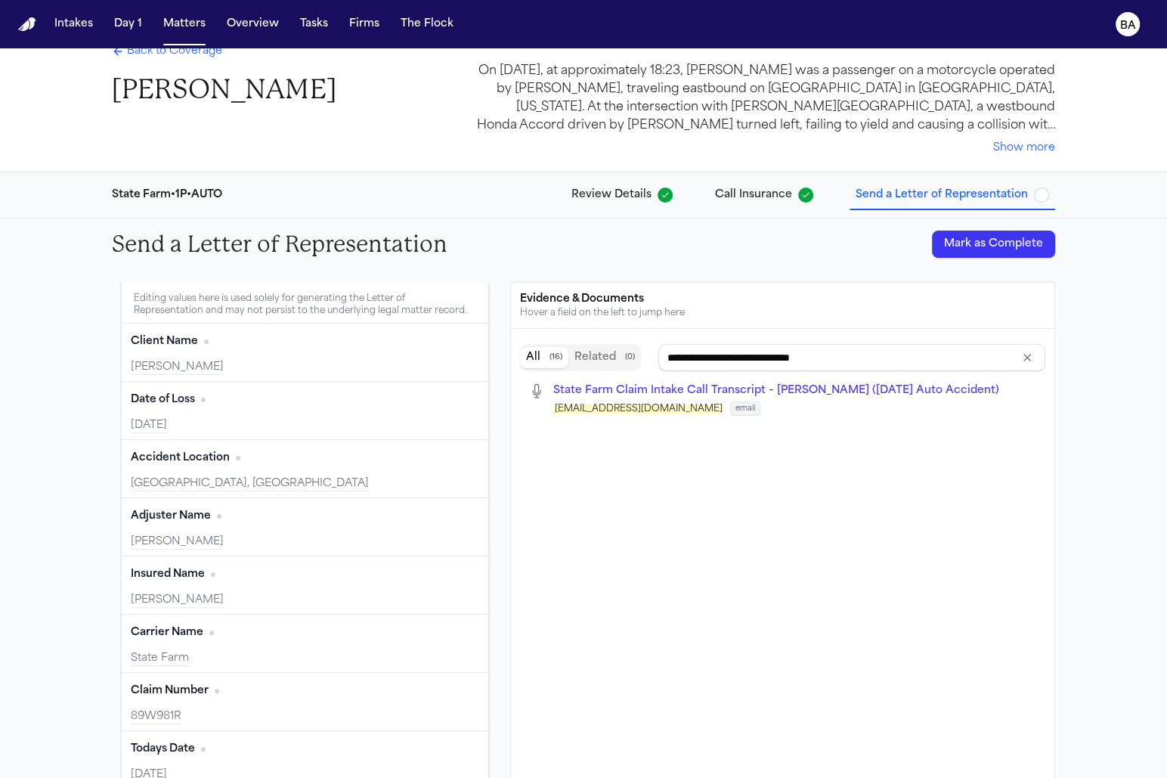
type input "**********"
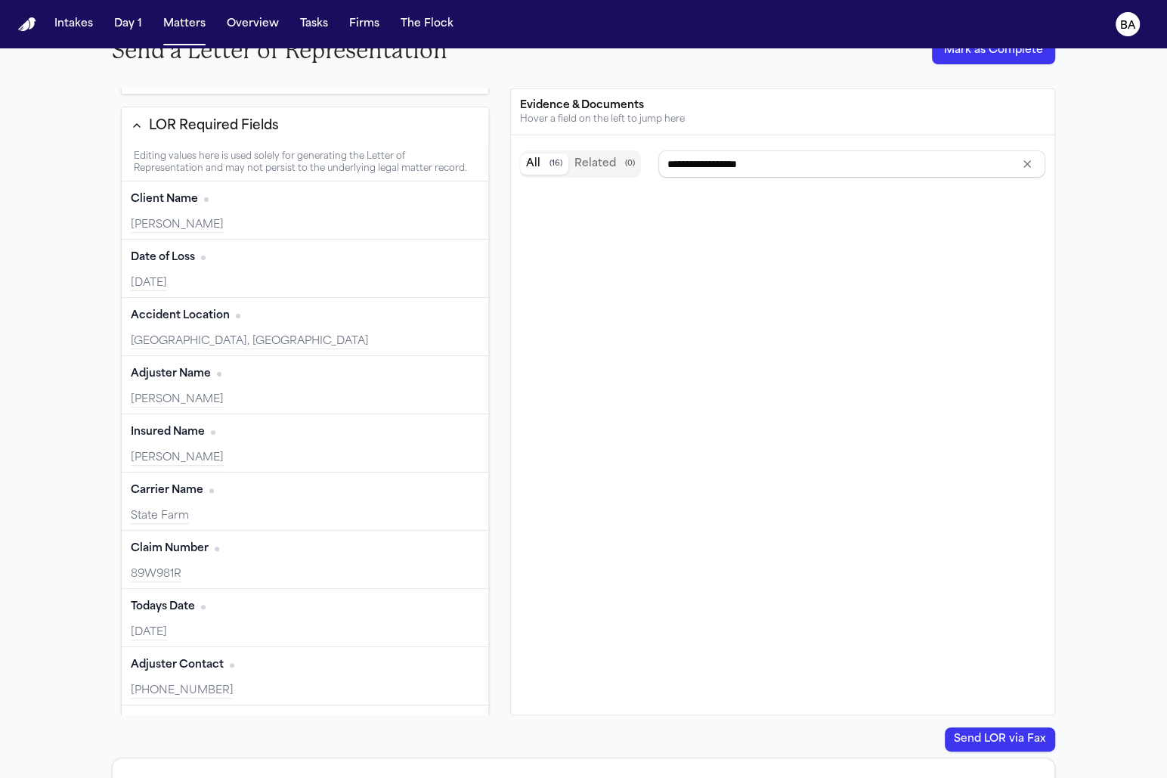
scroll to position [447, 0]
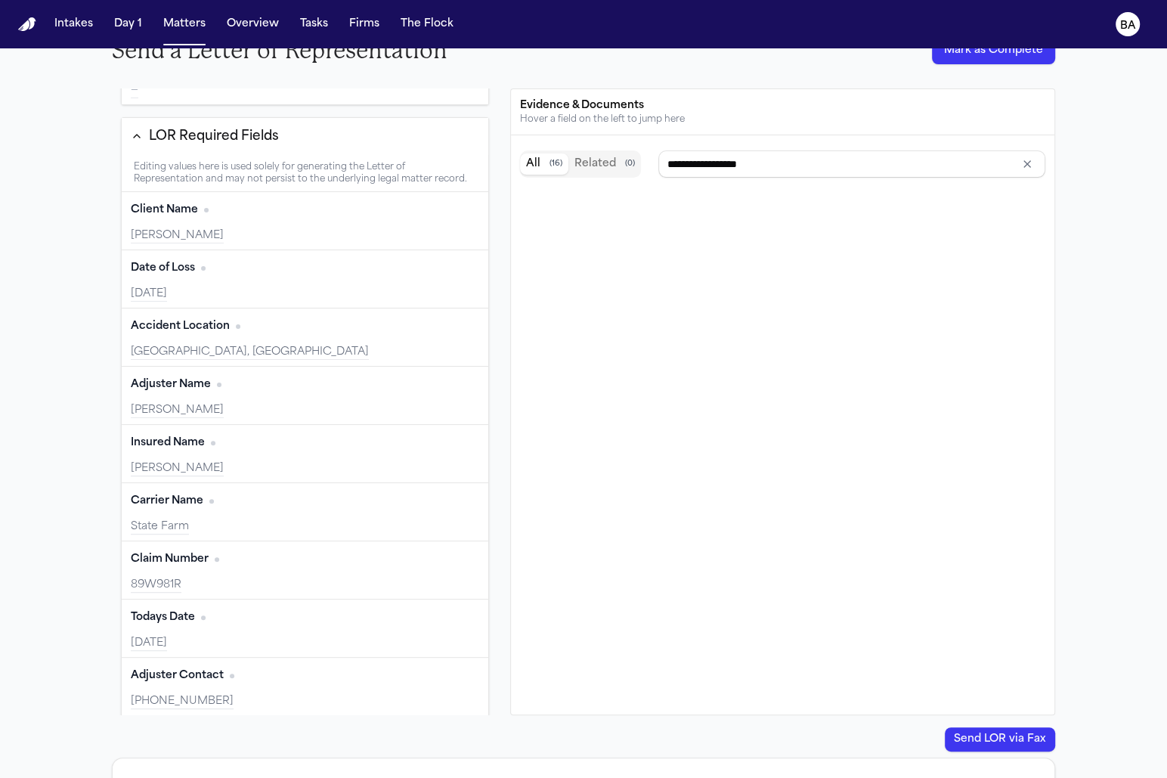
type input "*******"
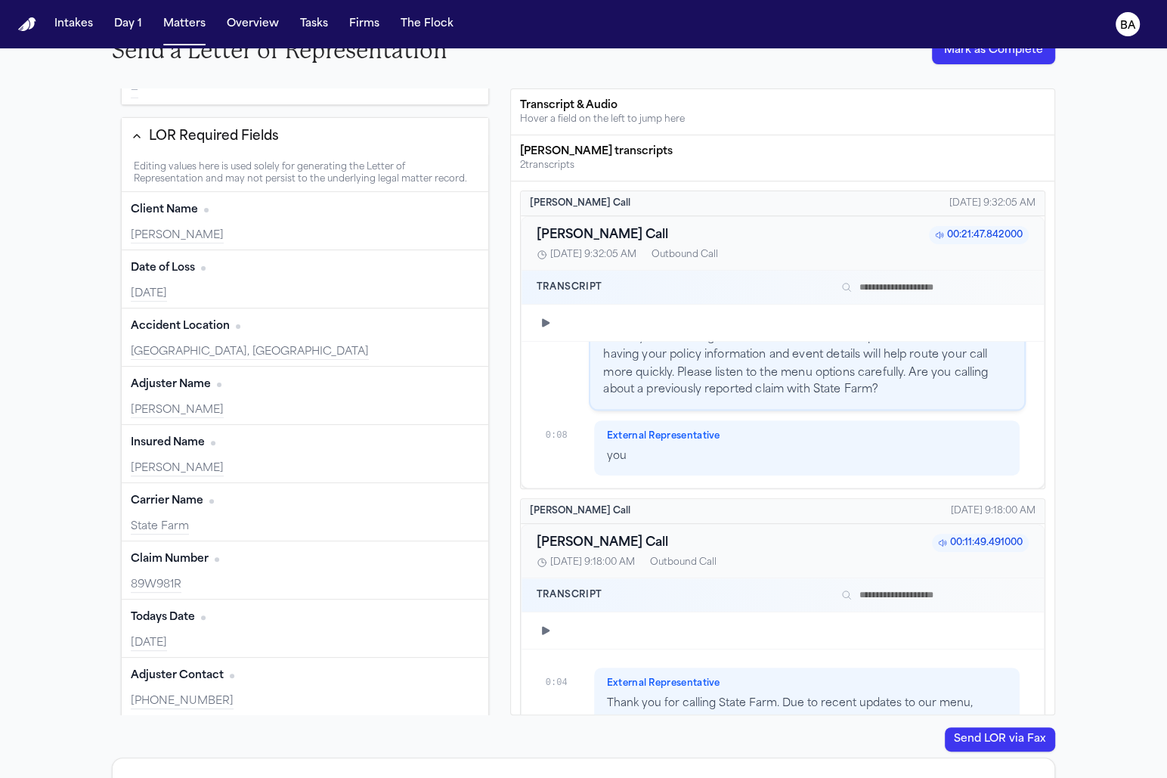
scroll to position [84, 0]
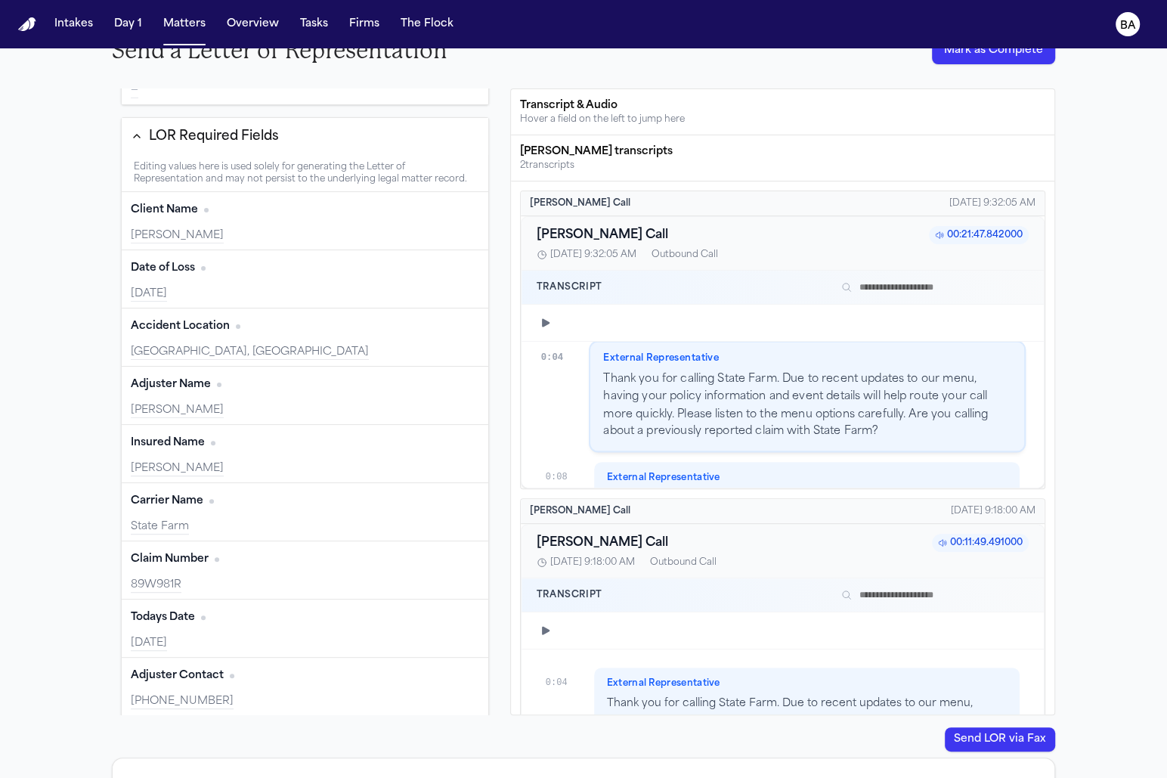
click at [892, 283] on input "text" at bounding box center [931, 287] width 193 height 18
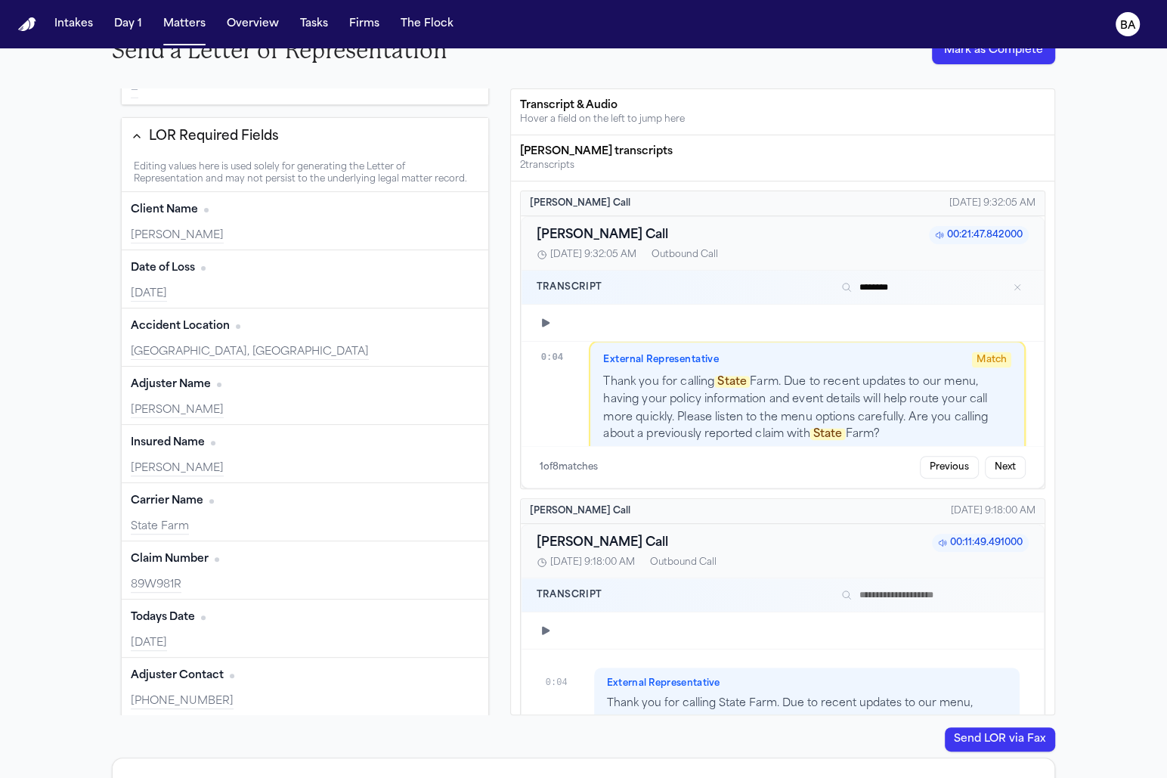
type input "*********"
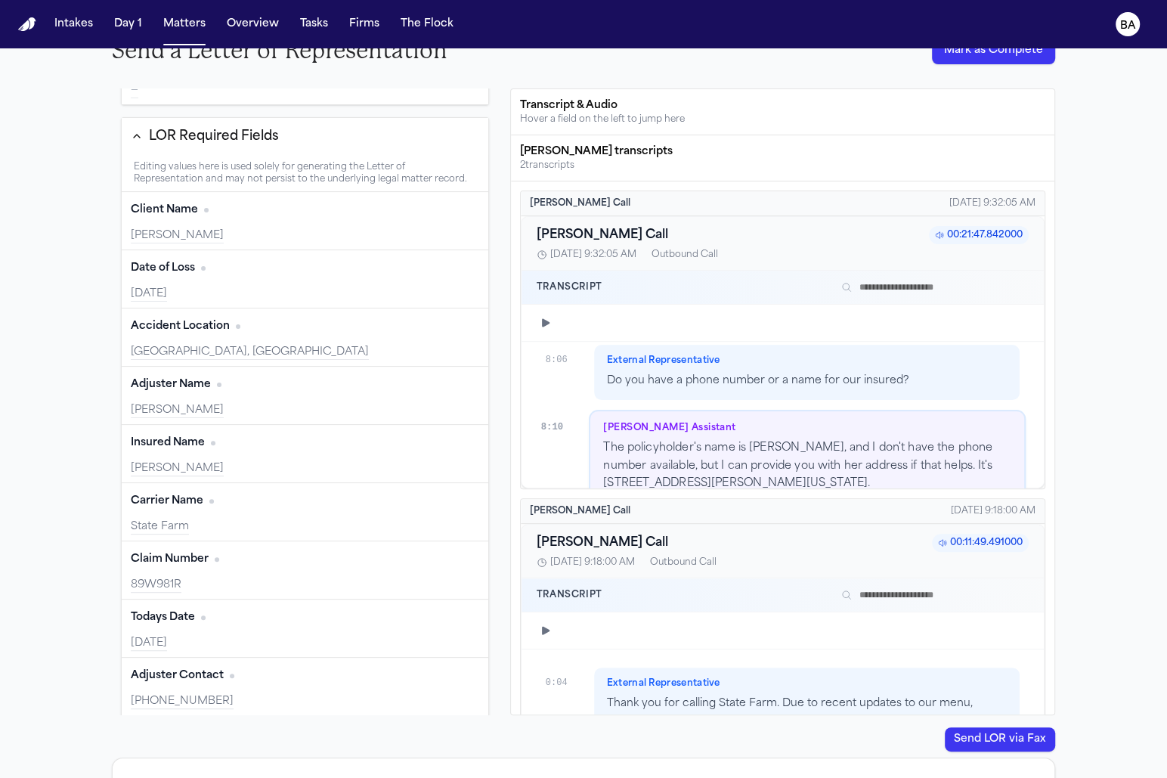
scroll to position [5979, 0]
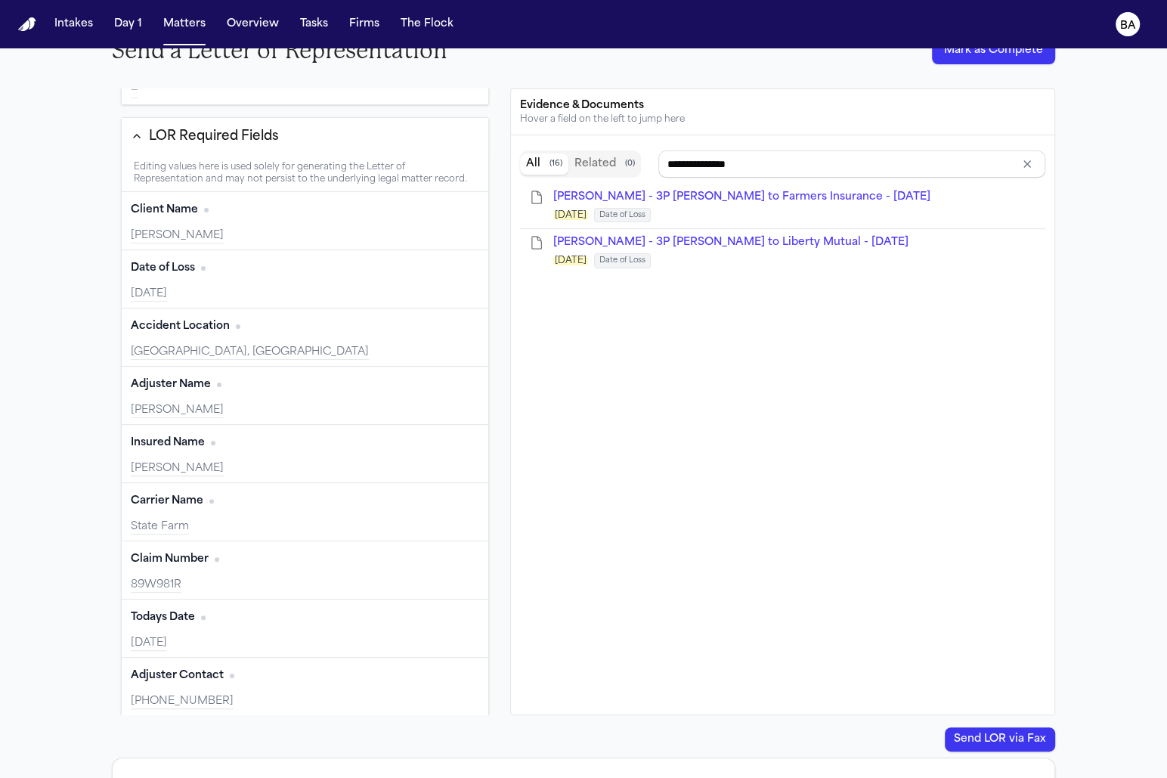
type input "**********"
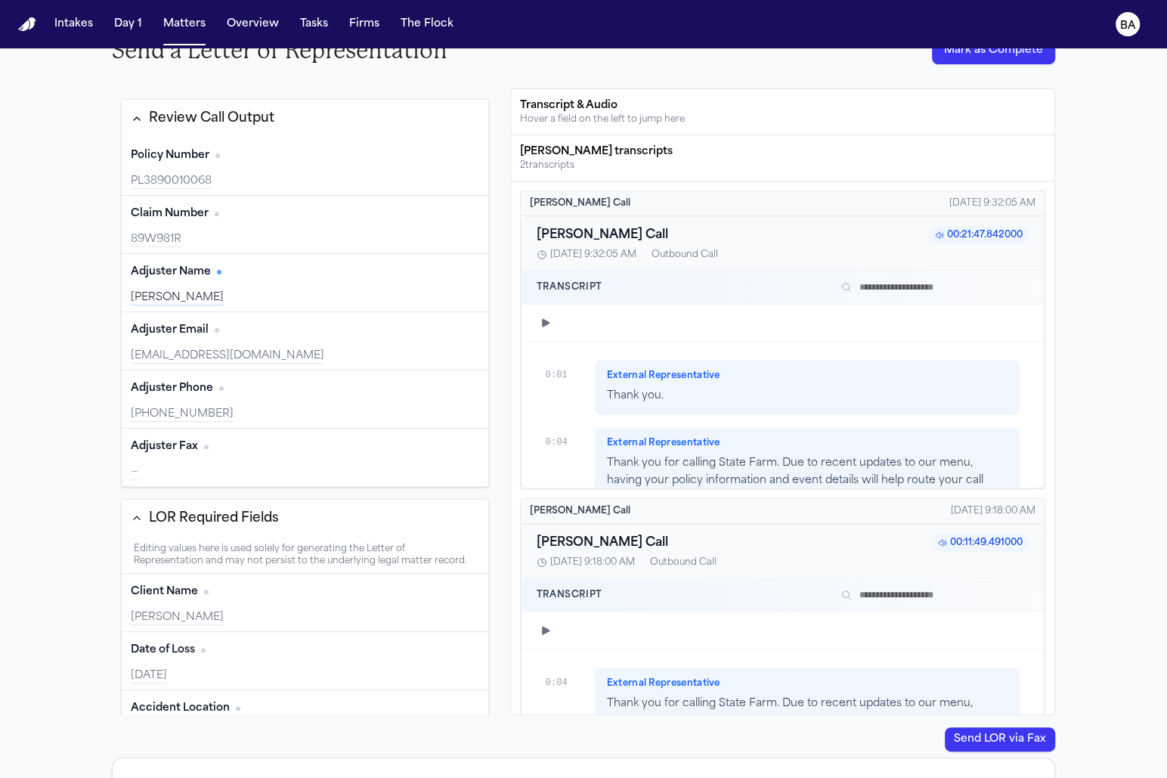
scroll to position [12770, 0]
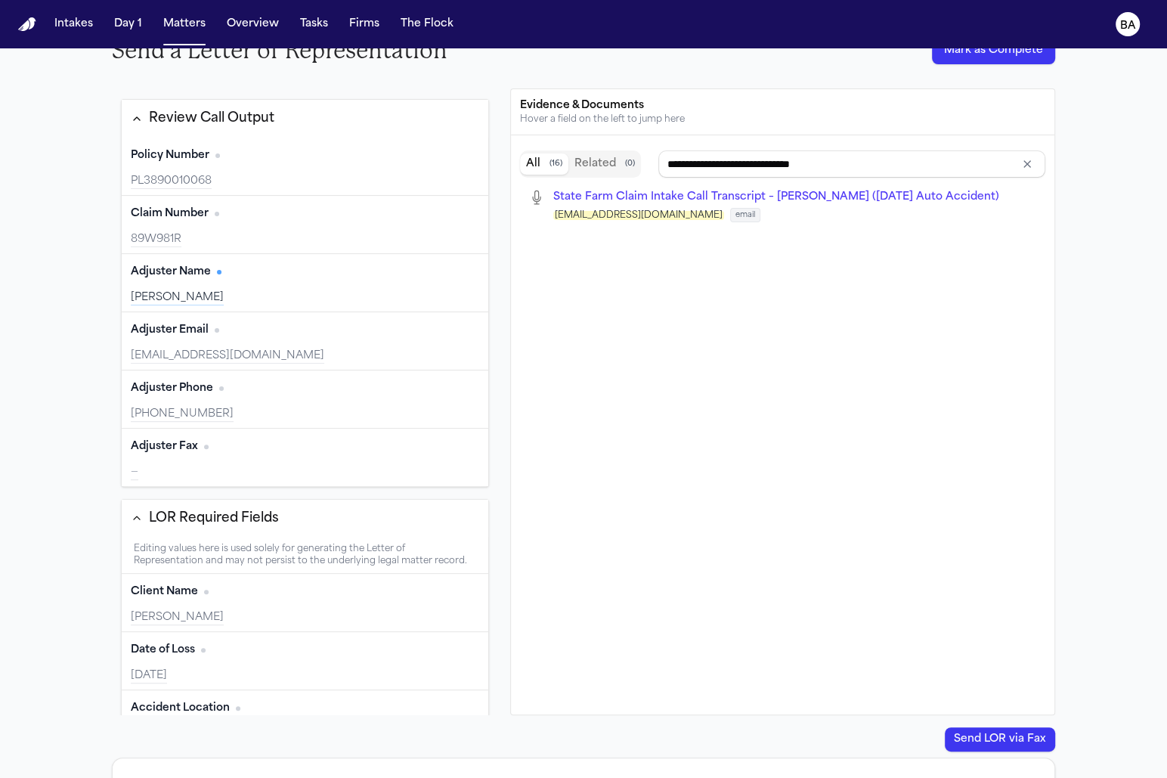
type input "**********"
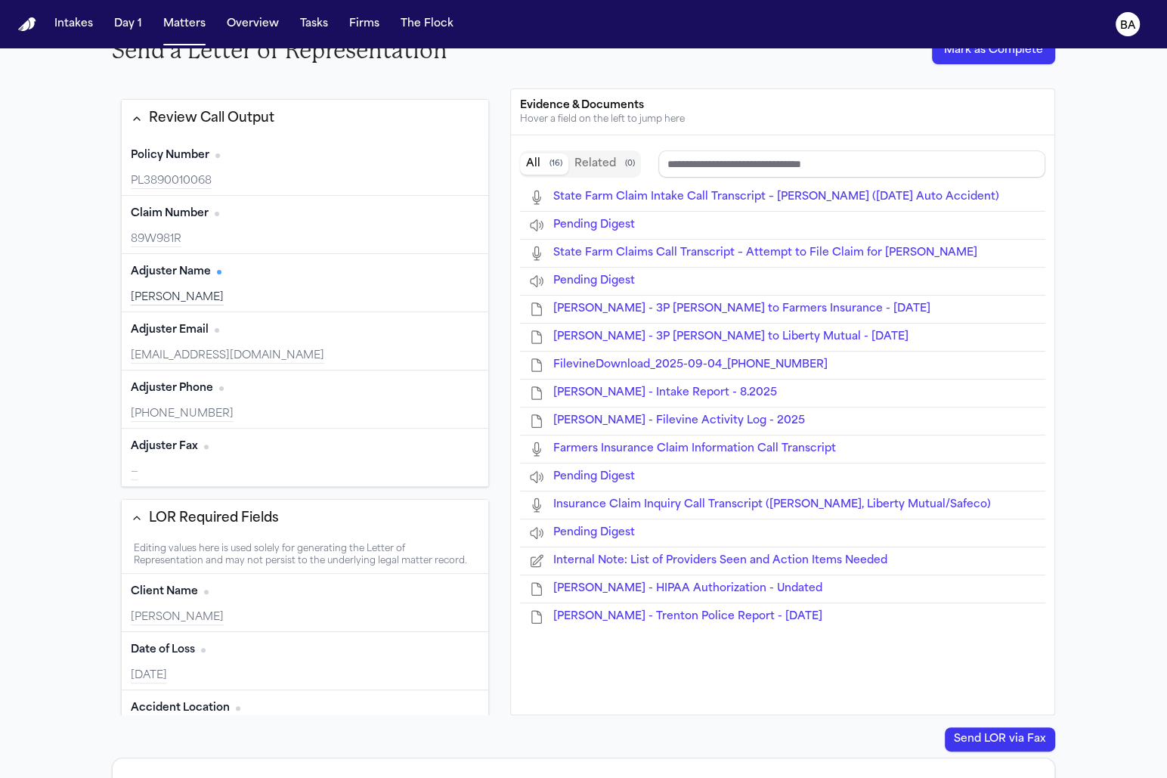
scroll to position [509, 0]
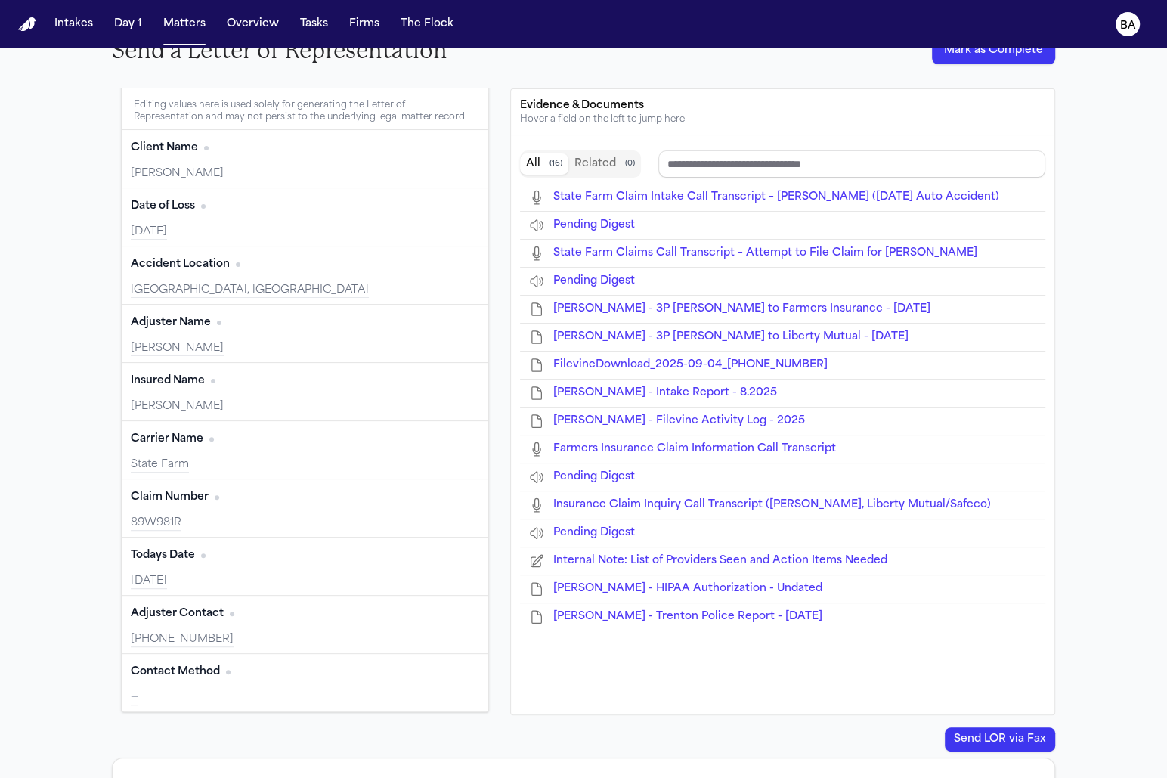
type input "**********"
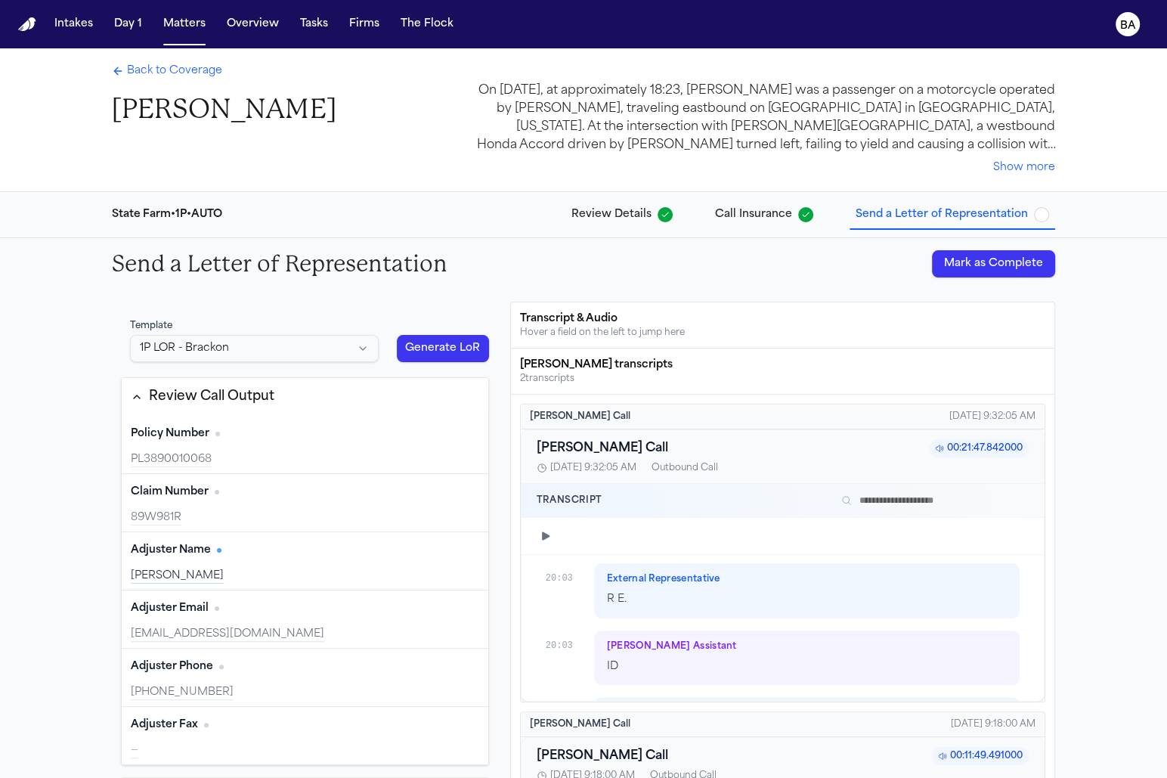
scroll to position [12770, 0]
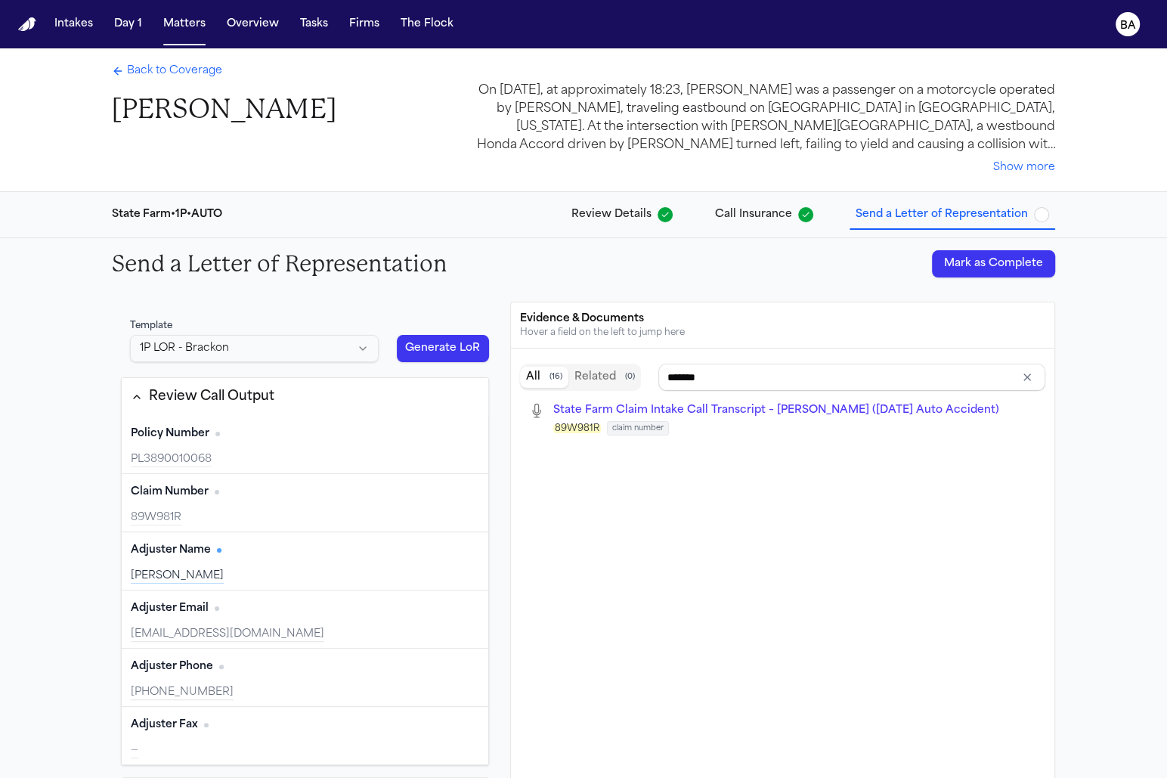
click at [590, 412] on span "State Farm Claim Intake Call Transcript – [PERSON_NAME] ([DATE] Auto Accident)" at bounding box center [776, 409] width 446 height 11
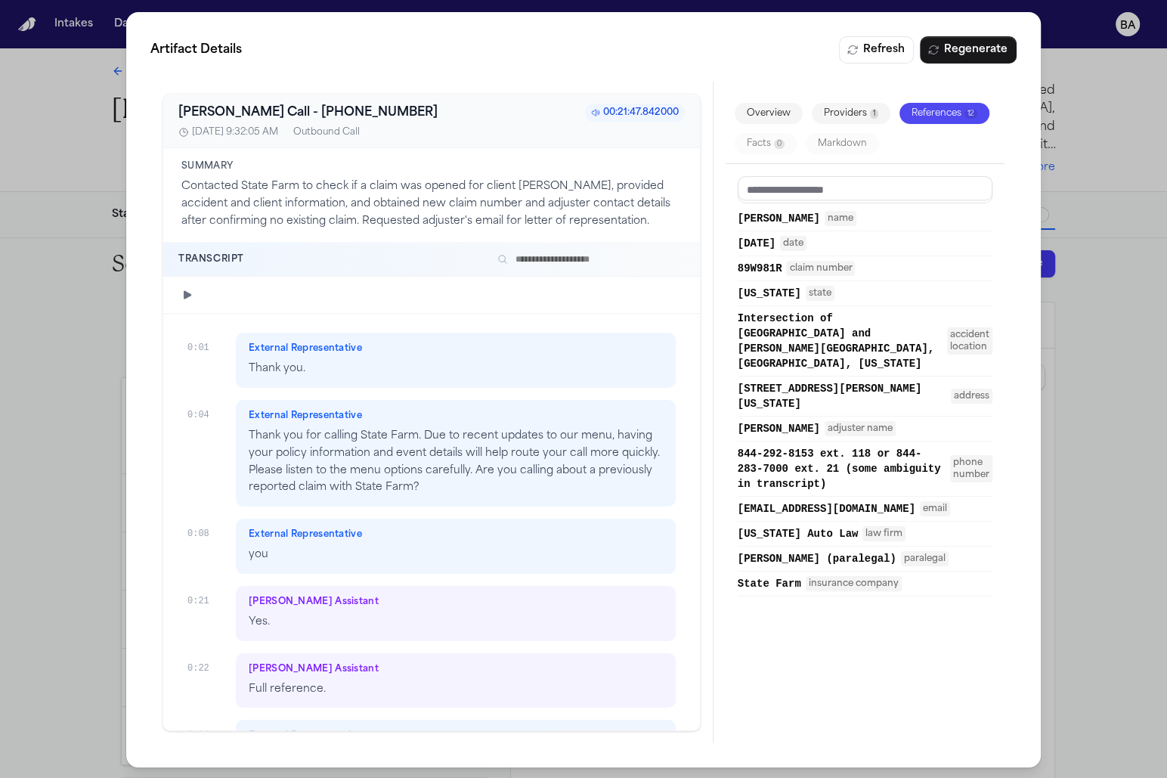
click at [82, 465] on div "Artifact Details Refresh Regenerate [PERSON_NAME] Call - [PHONE_NUMBER]:21:47.8…" at bounding box center [583, 389] width 1167 height 779
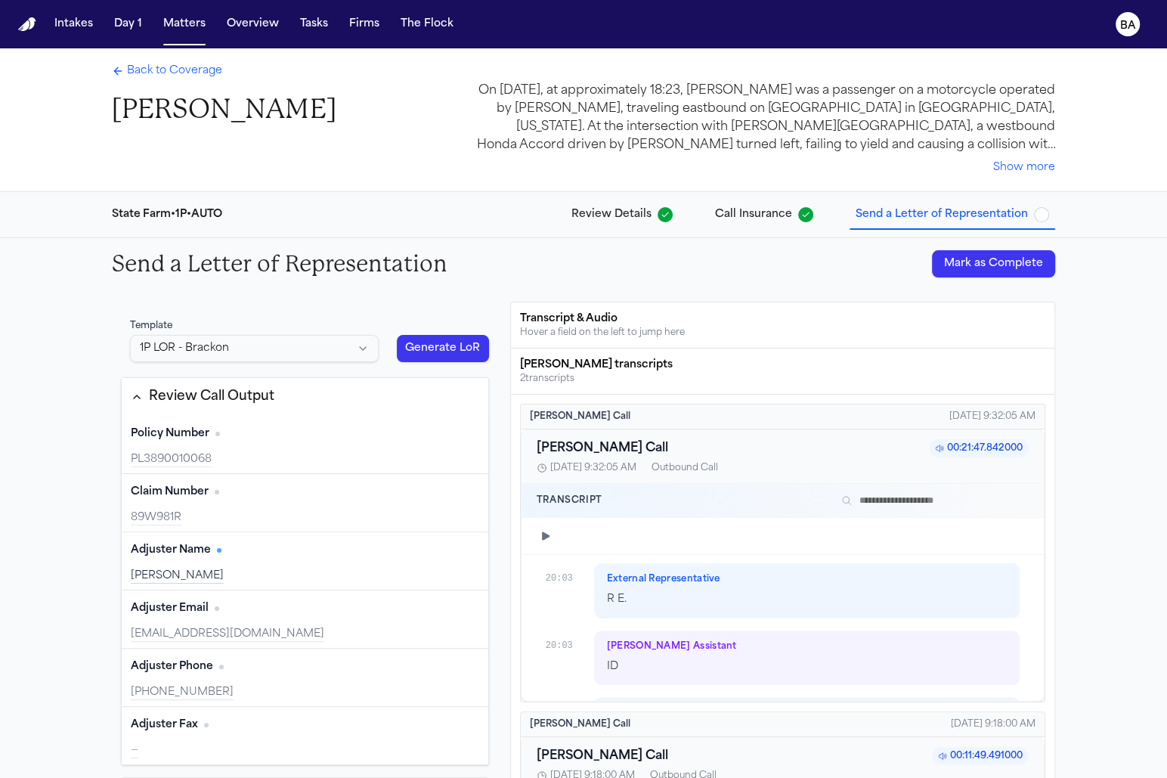
scroll to position [14, 0]
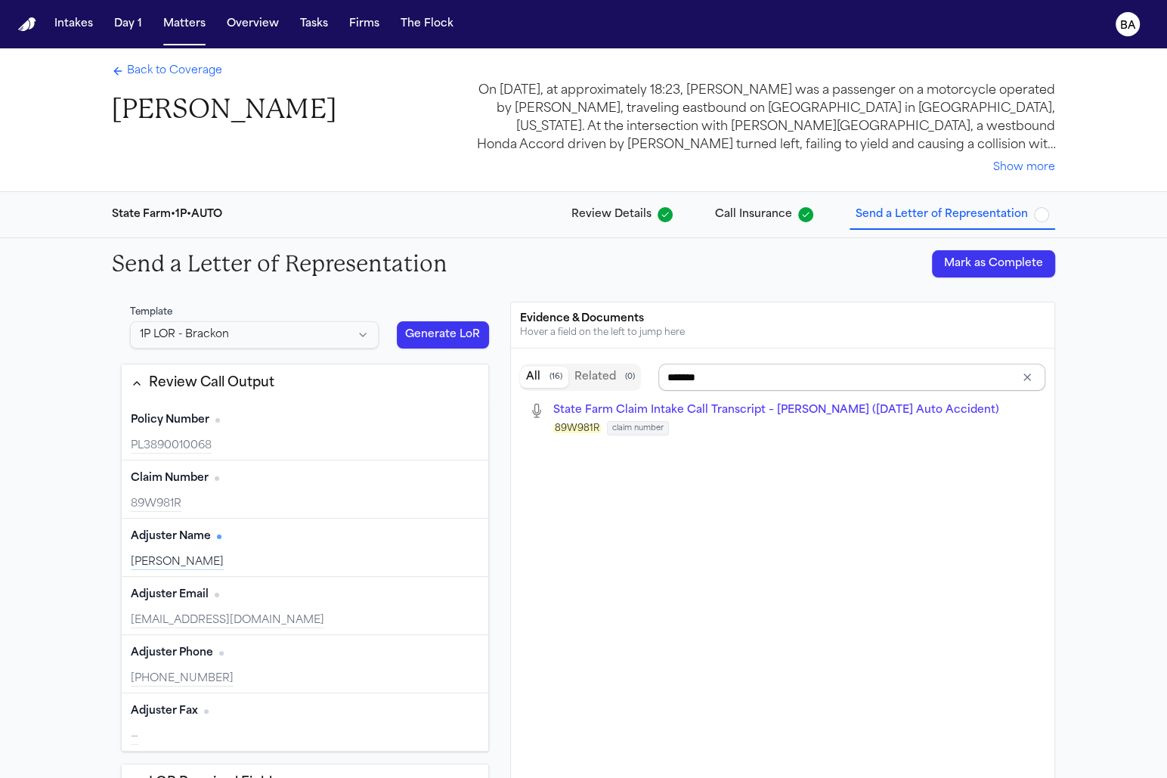
click at [710, 381] on input "*******" at bounding box center [851, 376] width 387 height 27
type input "****"
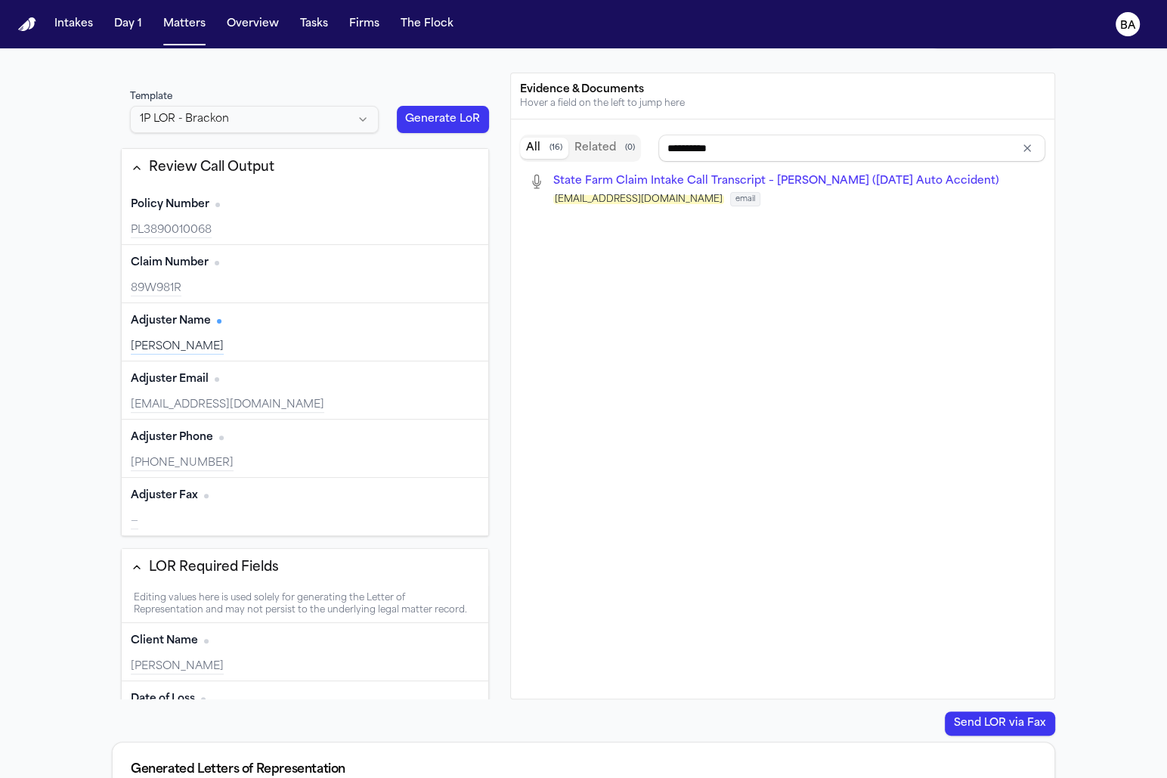
scroll to position [12770, 0]
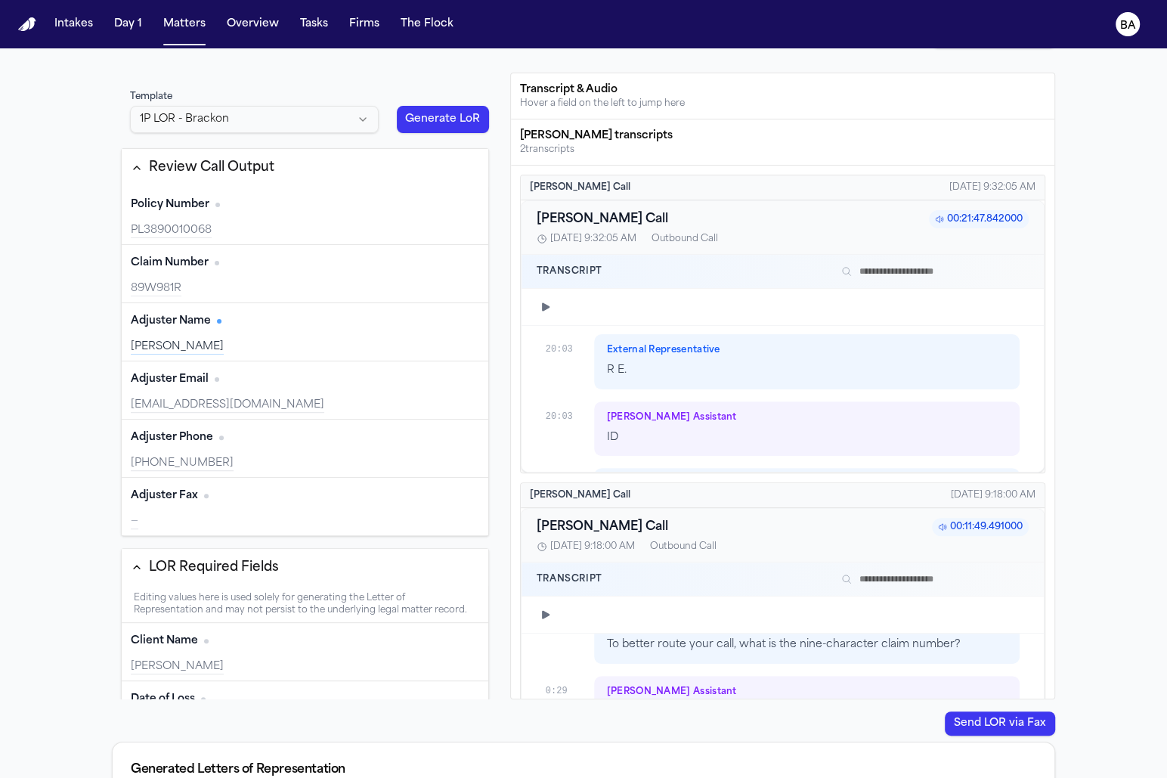
click at [1035, 233] on div "[PERSON_NAME] Call 00:21:47.842000 [DATE], 9:32:05 AM Outbound Call" at bounding box center [782, 228] width 522 height 54
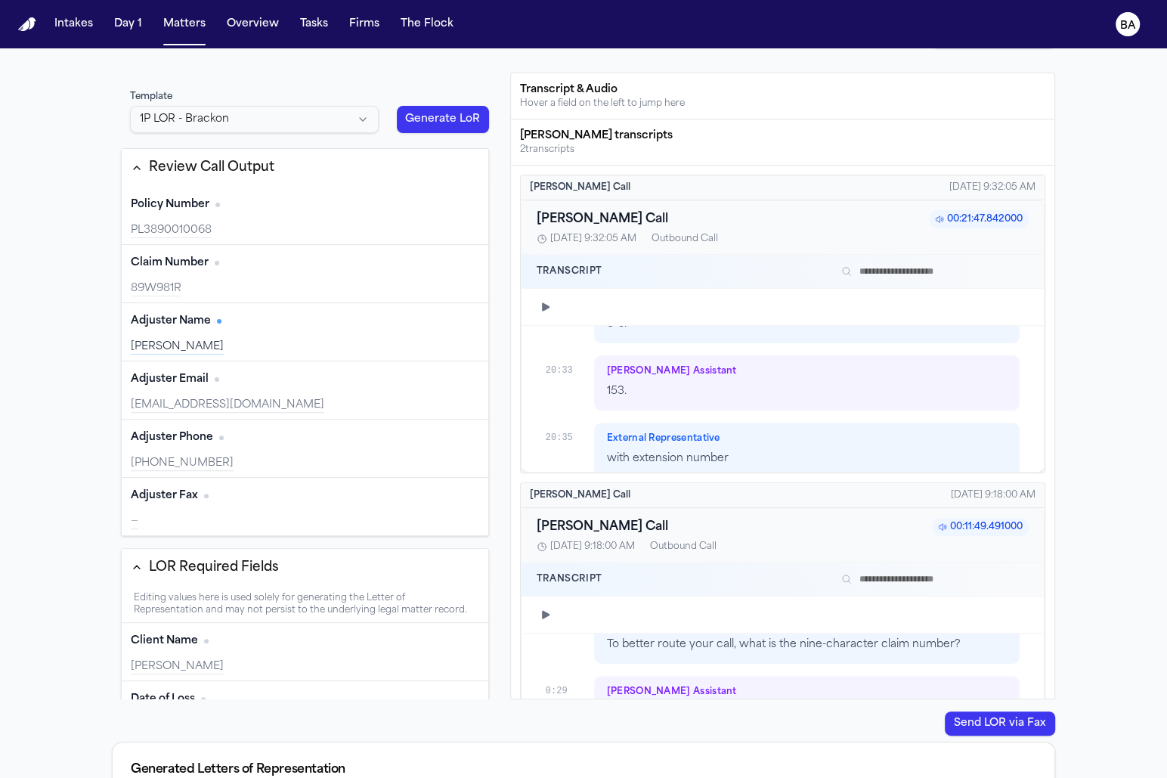
scroll to position [13733, 0]
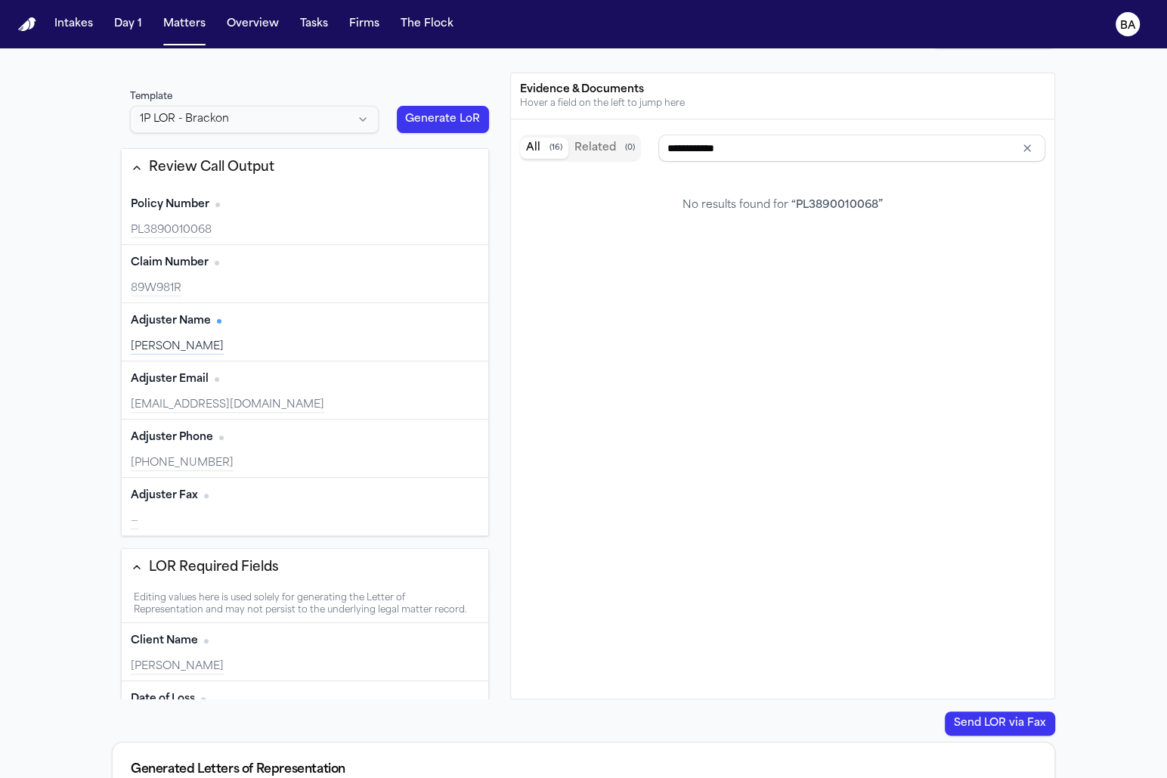
click at [249, 120] on html "Intakes Day 1 Matters Overview Tasks Firms The Flock BA Back to Coverage [PERSO…" at bounding box center [583, 389] width 1167 height 778
type input "**********"
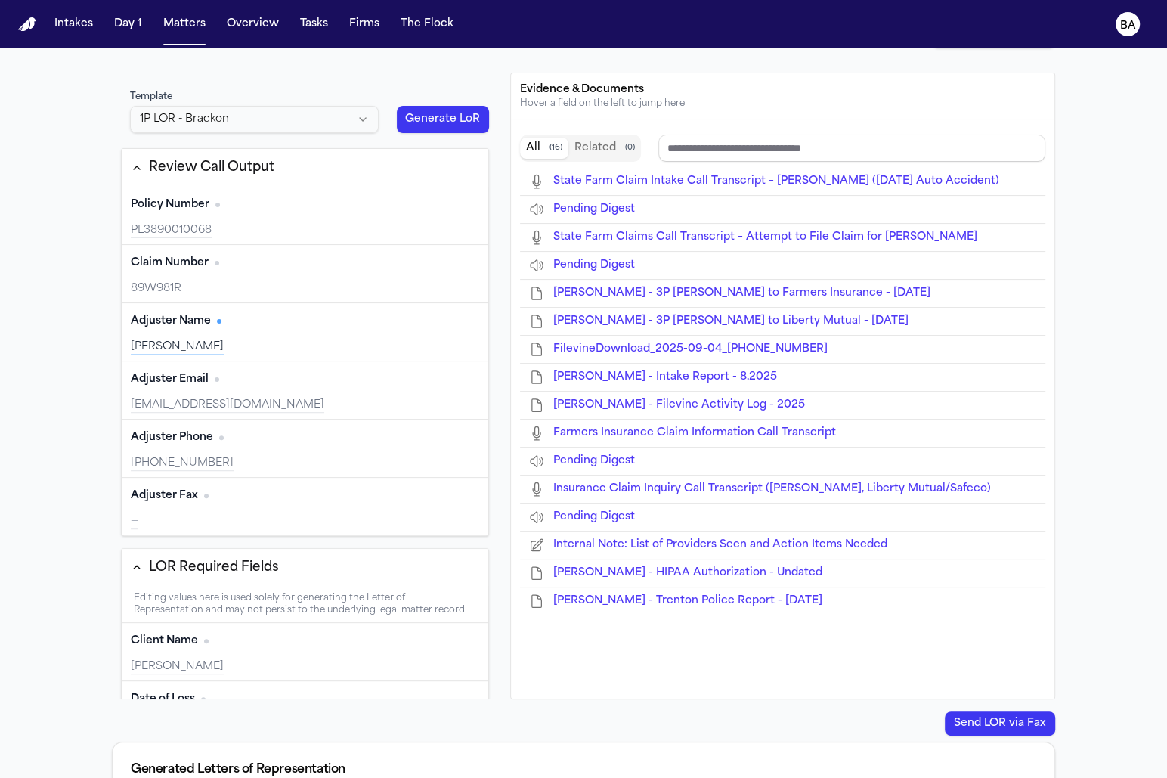
type input "**********"
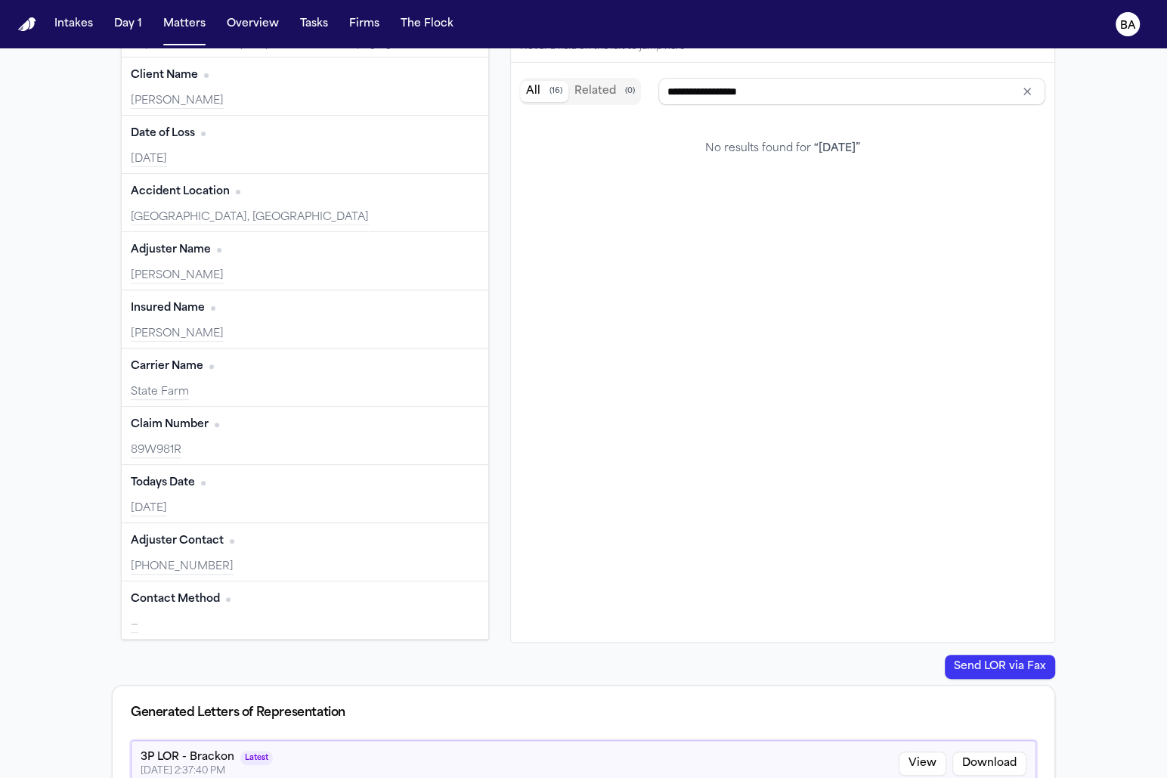
scroll to position [379, 0]
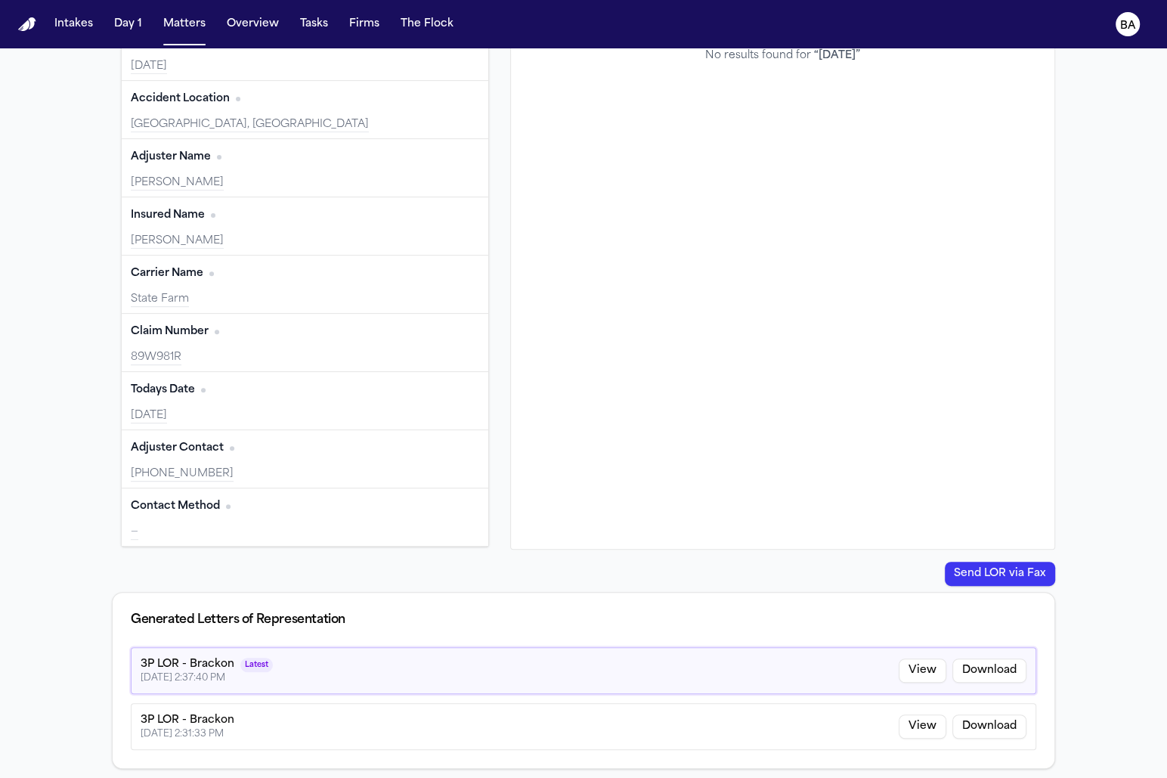
type input "**********"
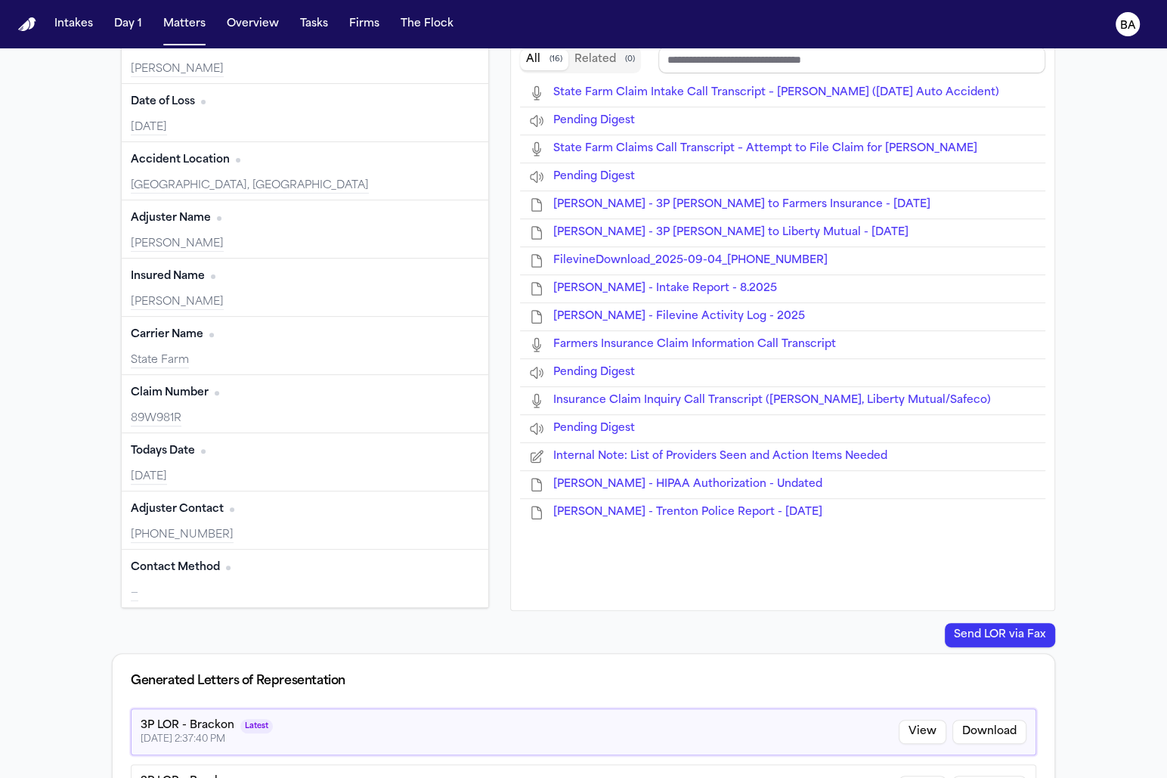
scroll to position [153, 0]
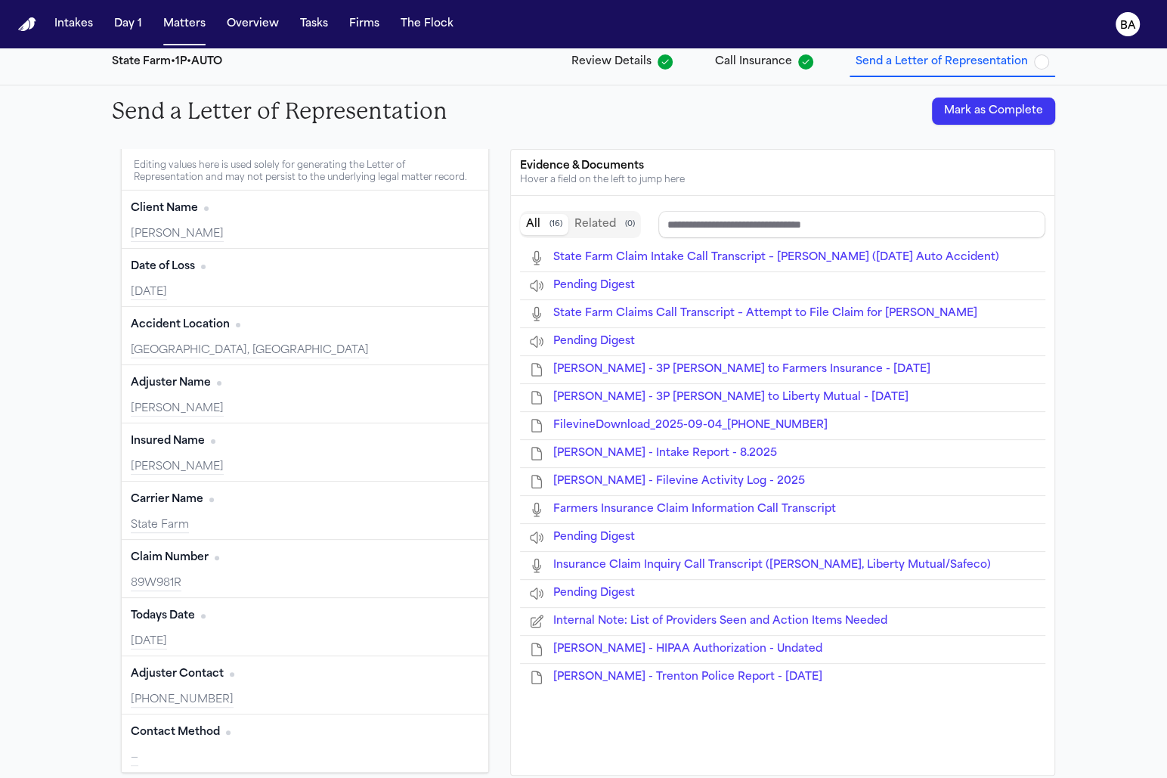
click at [605, 395] on span "[PERSON_NAME] - 3P [PERSON_NAME] to Liberty Mutual - [DATE]" at bounding box center [730, 396] width 355 height 11
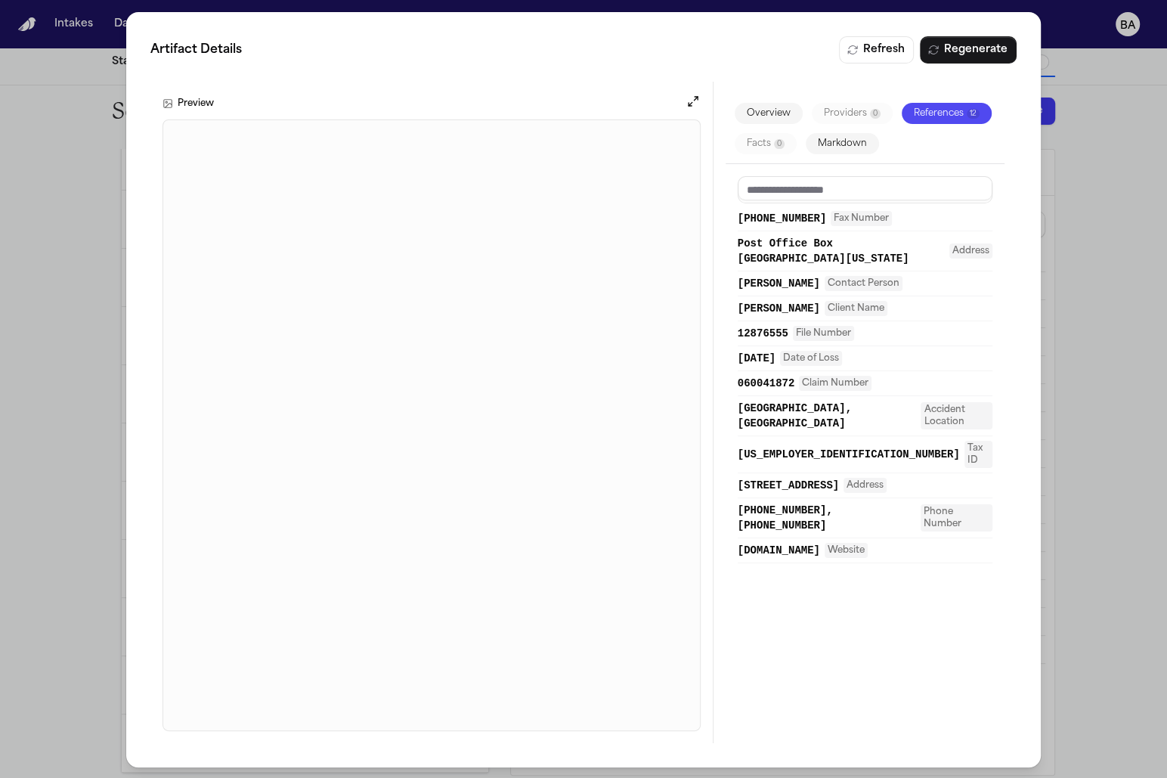
click at [67, 468] on div "Artifact Details Refresh Regenerate Preview Overview Providers 0 References 12 …" at bounding box center [583, 389] width 1167 height 779
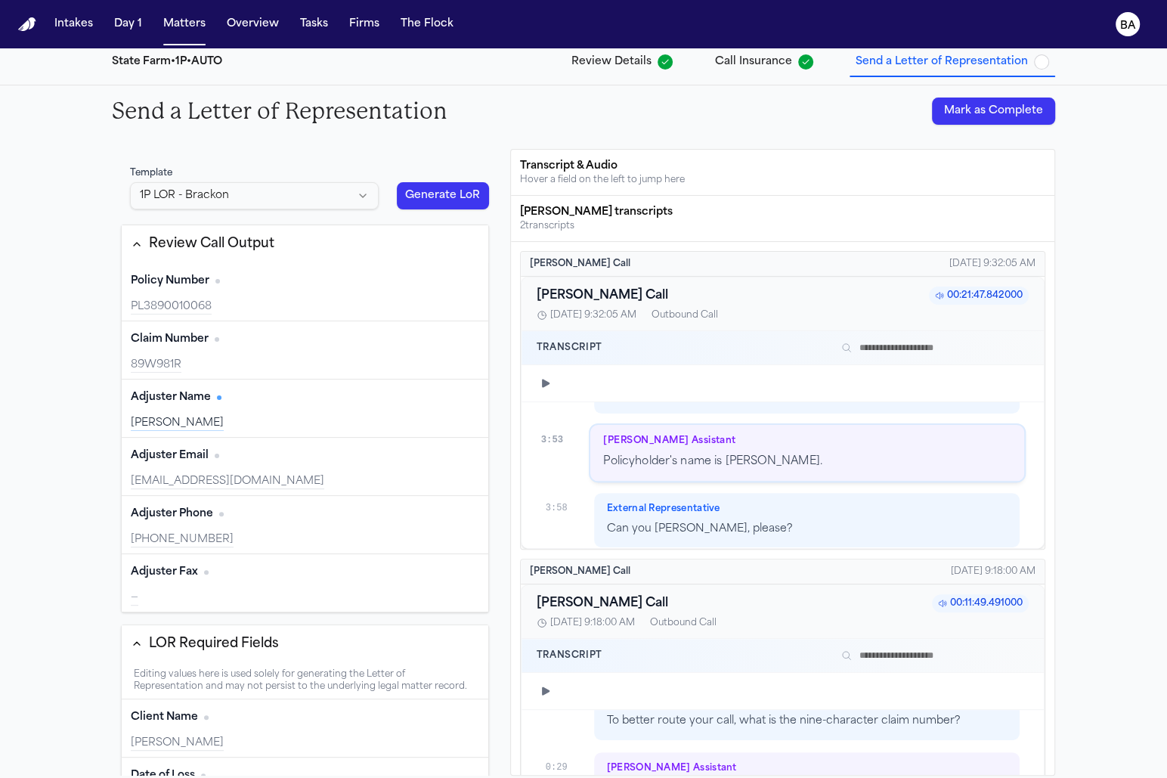
scroll to position [0, 0]
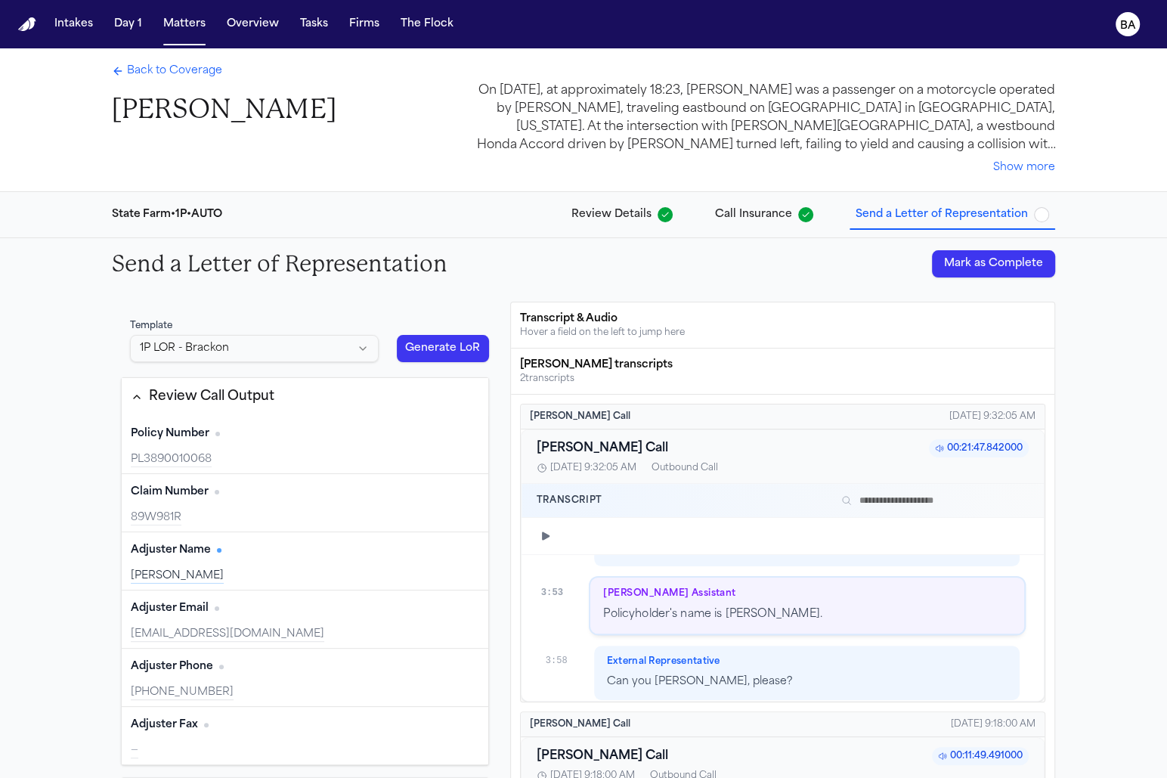
click at [634, 209] on span "Review Details" at bounding box center [611, 214] width 80 height 15
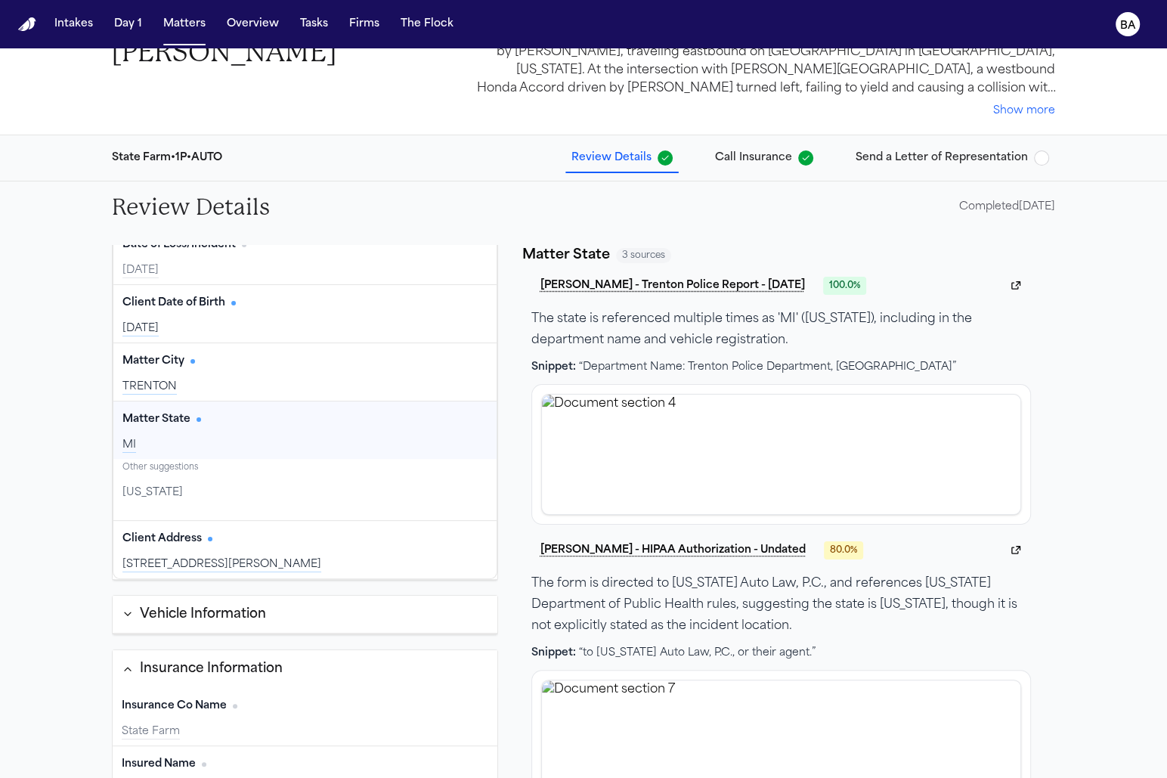
scroll to position [182, 0]
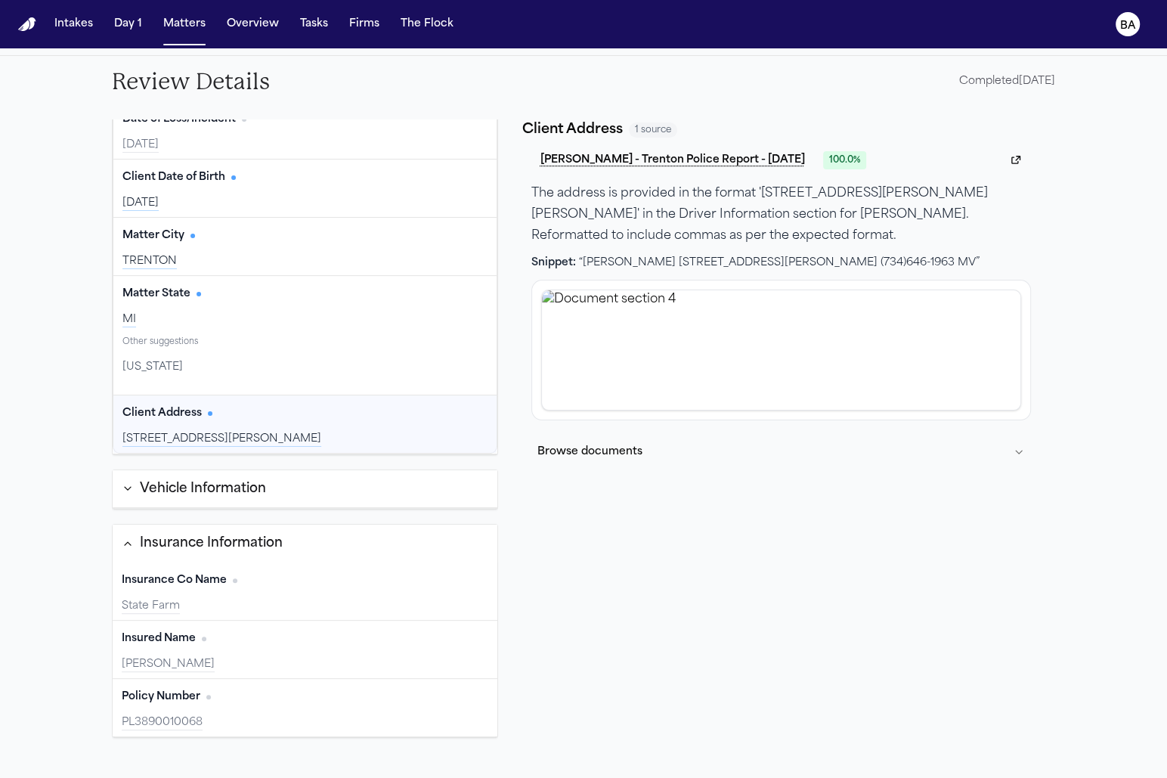
click at [193, 488] on div "Vehicle Information" at bounding box center [203, 489] width 126 height 20
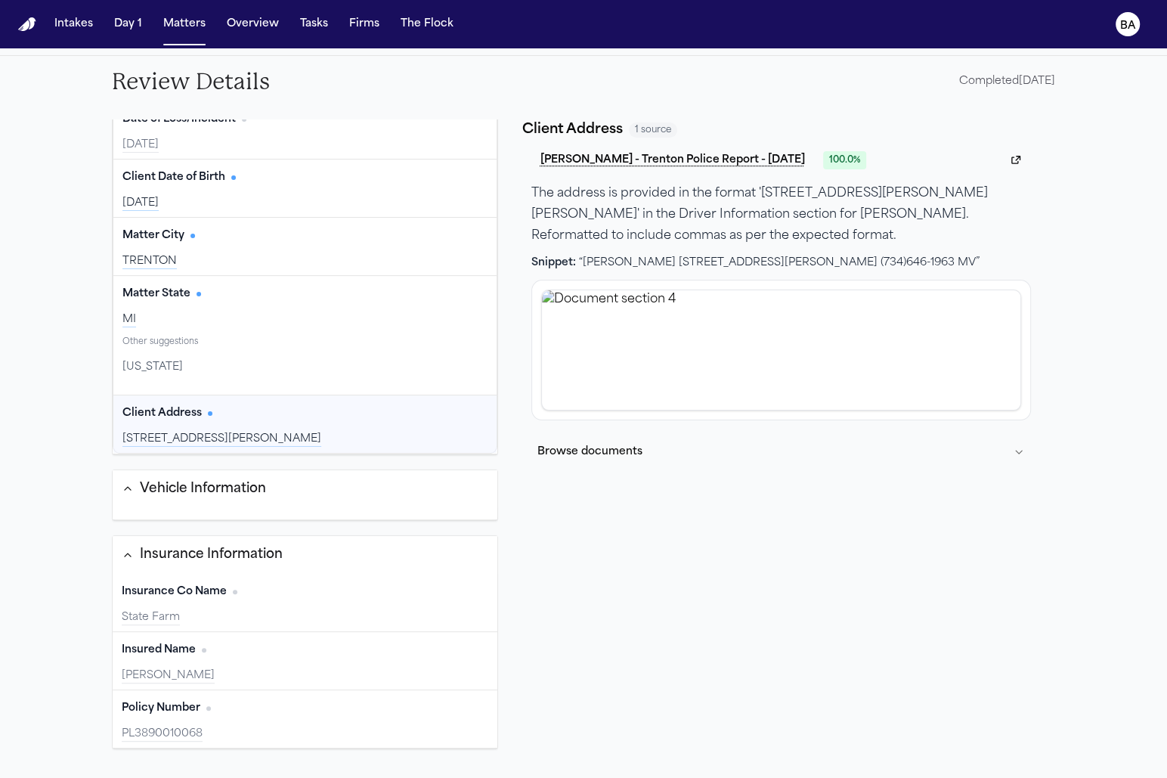
scroll to position [237, 0]
